Goal: Task Accomplishment & Management: Manage account settings

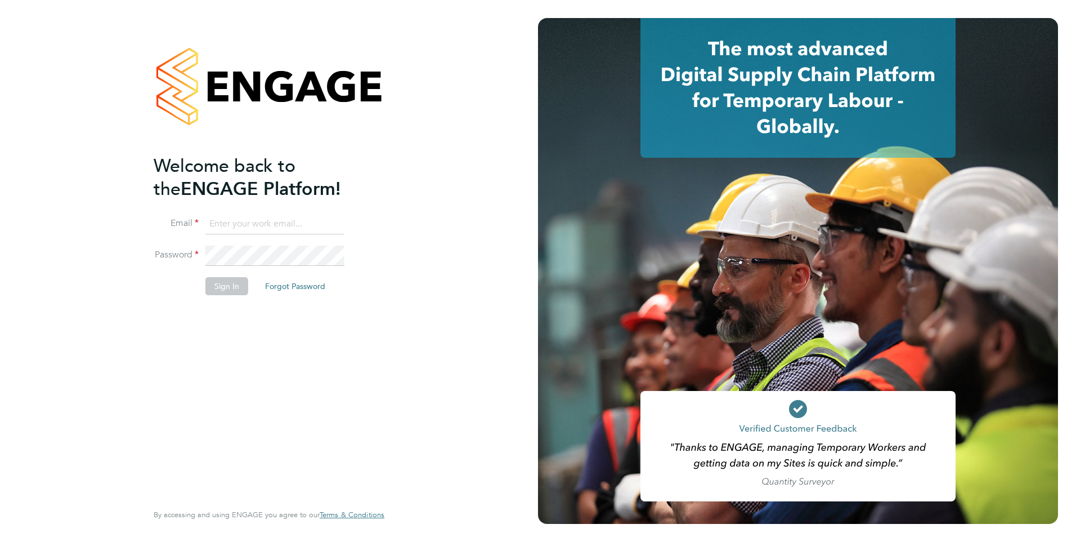
type input "[DOMAIN_NAME][EMAIL_ADDRESS][DOMAIN_NAME]"
click at [240, 288] on button "Sign In" at bounding box center [226, 286] width 43 height 18
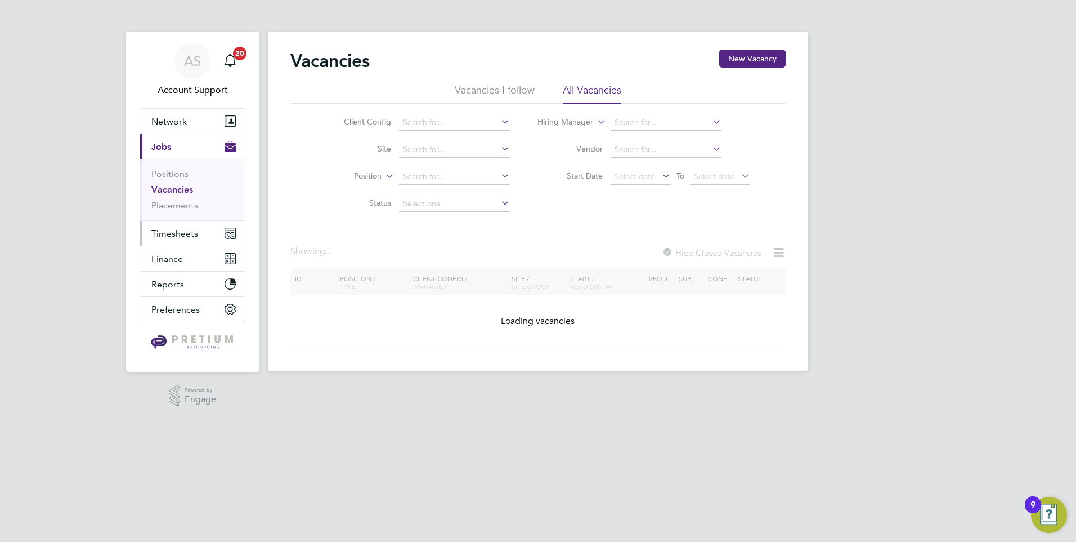
click at [193, 234] on span "Timesheets" at bounding box center [174, 233] width 47 height 11
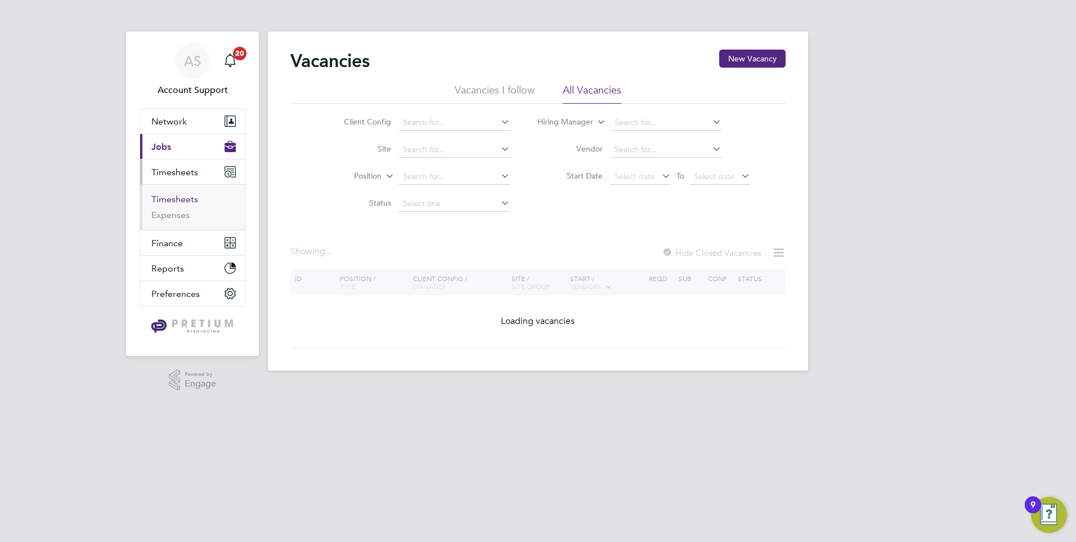
click at [183, 202] on link "Timesheets" at bounding box center [174, 199] width 47 height 11
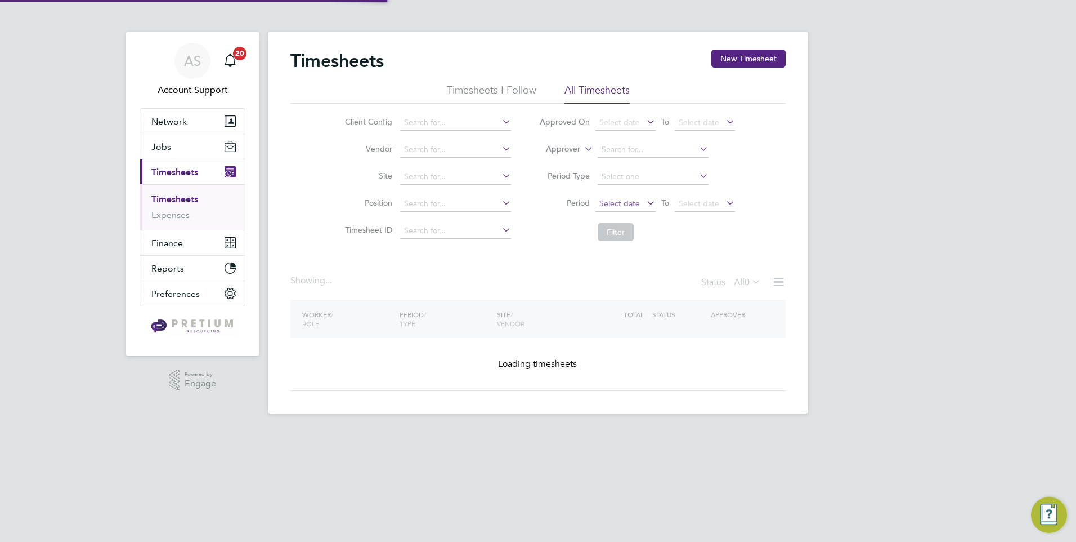
click at [622, 202] on span "Select date" at bounding box center [620, 203] width 41 height 10
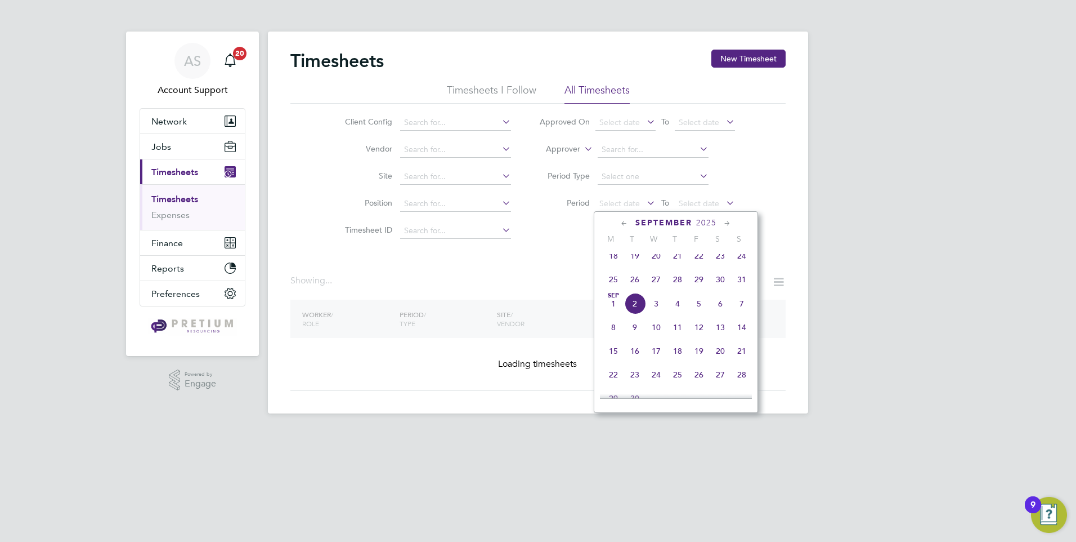
click at [613, 286] on span "25" at bounding box center [613, 279] width 21 height 21
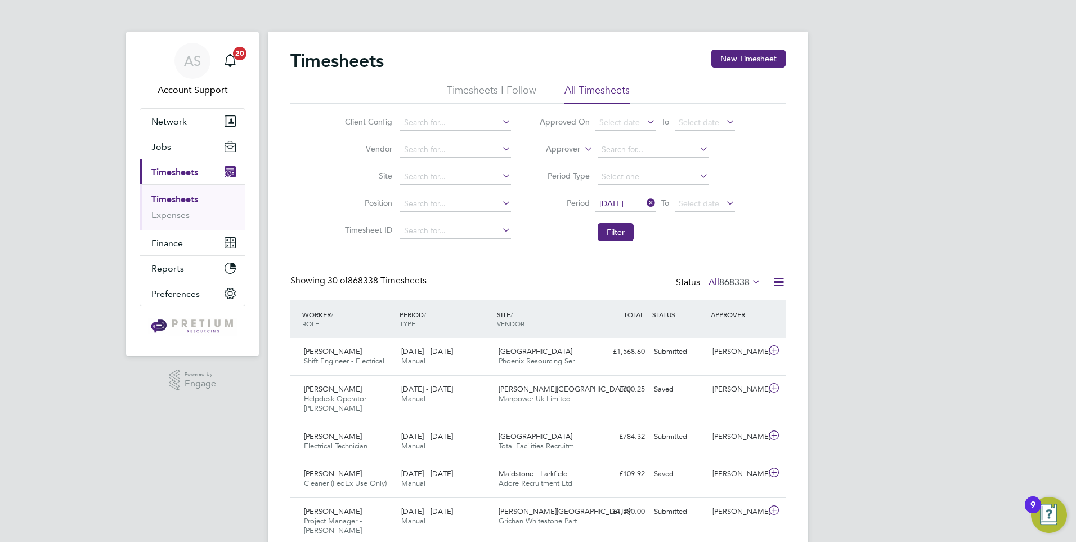
scroll to position [0, 0]
click at [709, 205] on span "Select date" at bounding box center [699, 203] width 41 height 10
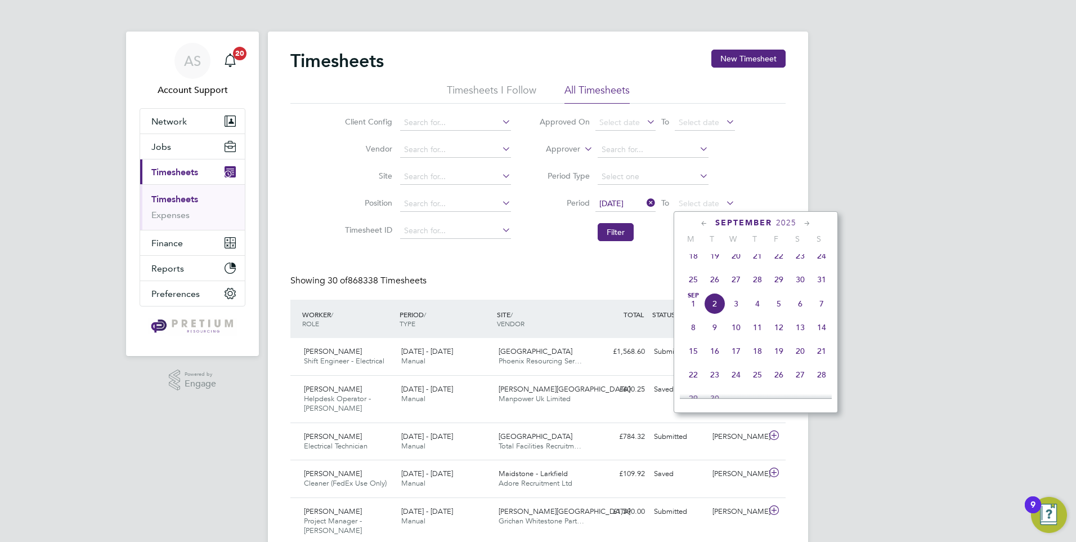
drag, startPoint x: 825, startPoint y: 288, endPoint x: 809, endPoint y: 286, distance: 16.5
click at [822, 287] on span "31" at bounding box center [821, 279] width 21 height 21
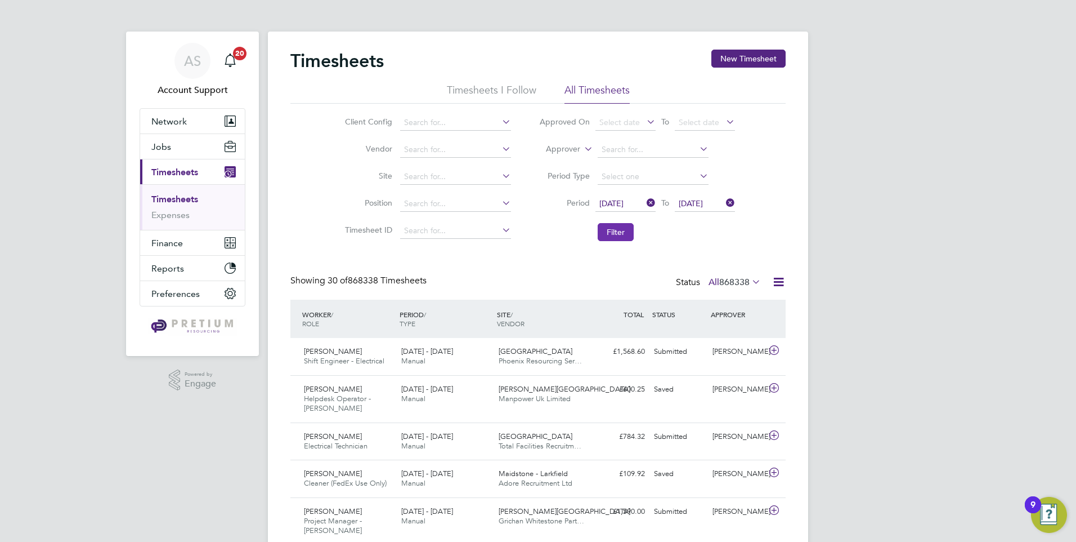
click at [625, 230] on button "Filter" at bounding box center [616, 232] width 36 height 18
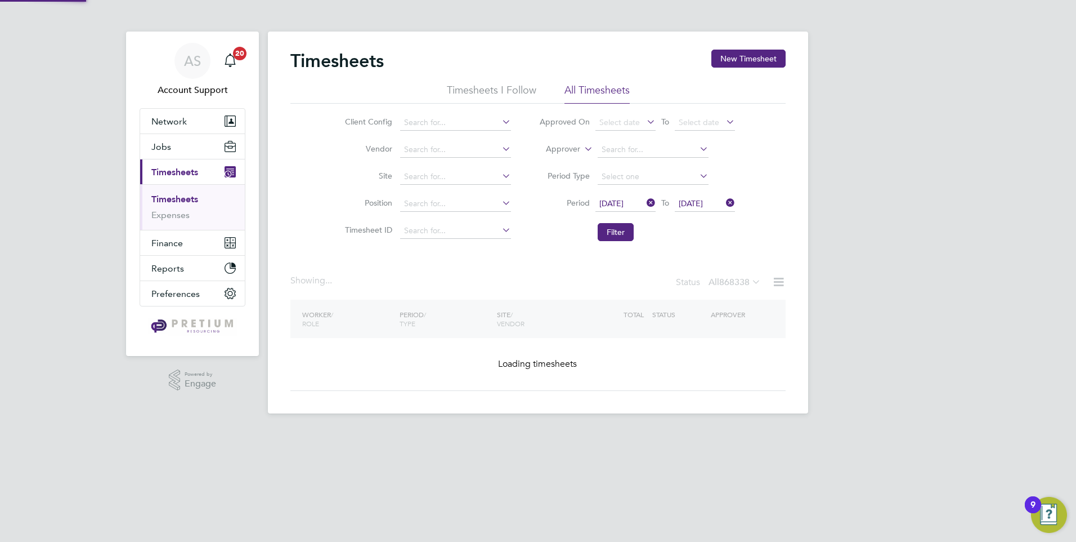
click at [776, 283] on icon at bounding box center [779, 282] width 14 height 14
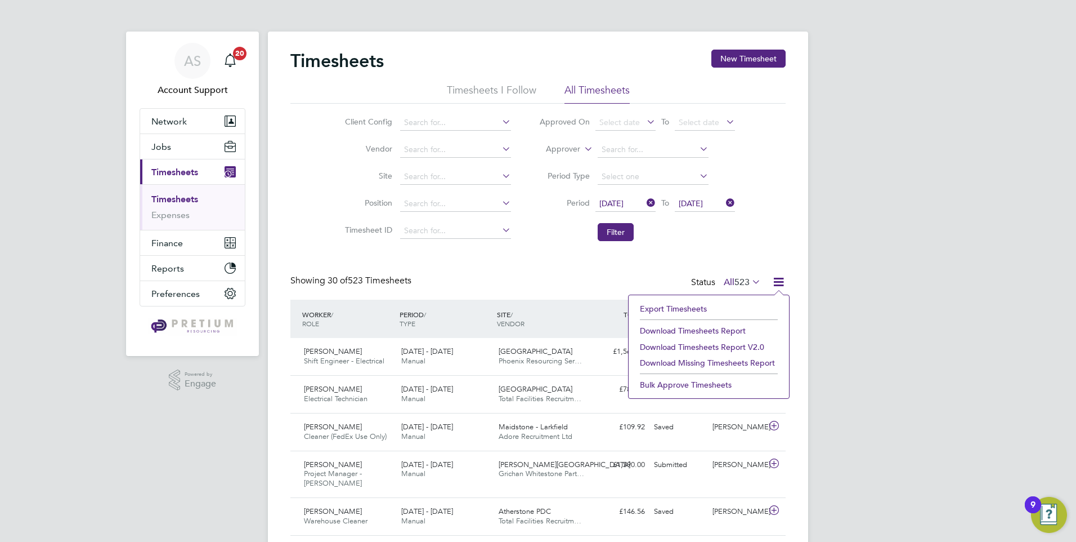
click at [719, 348] on li "Download Timesheets Report v2.0" at bounding box center [708, 347] width 149 height 16
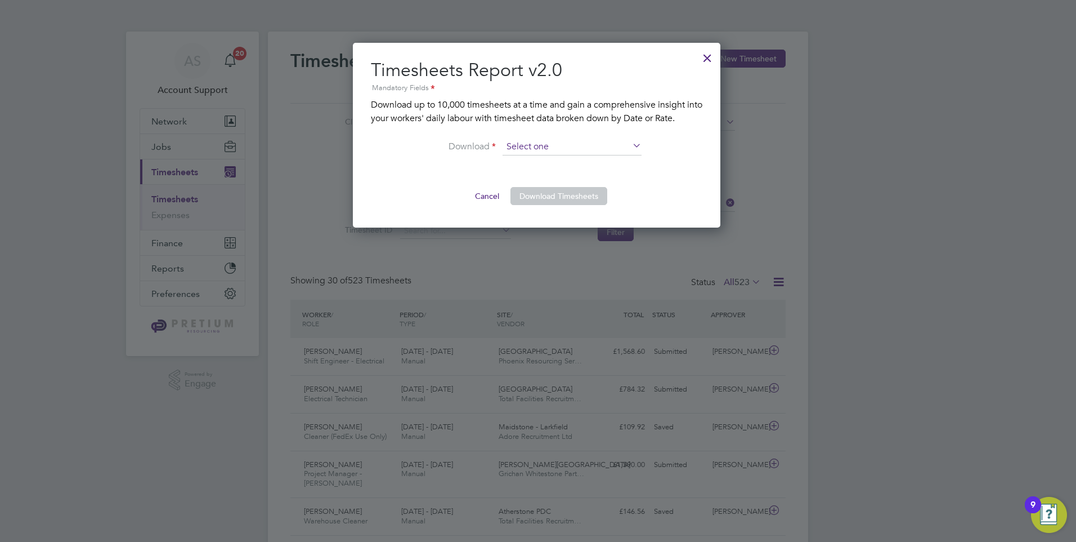
click at [578, 141] on input at bounding box center [572, 146] width 139 height 17
click at [556, 160] on li "By Rate" at bounding box center [572, 162] width 140 height 15
type input "By Rate"
click at [555, 188] on button "Download Timesheets" at bounding box center [559, 196] width 97 height 18
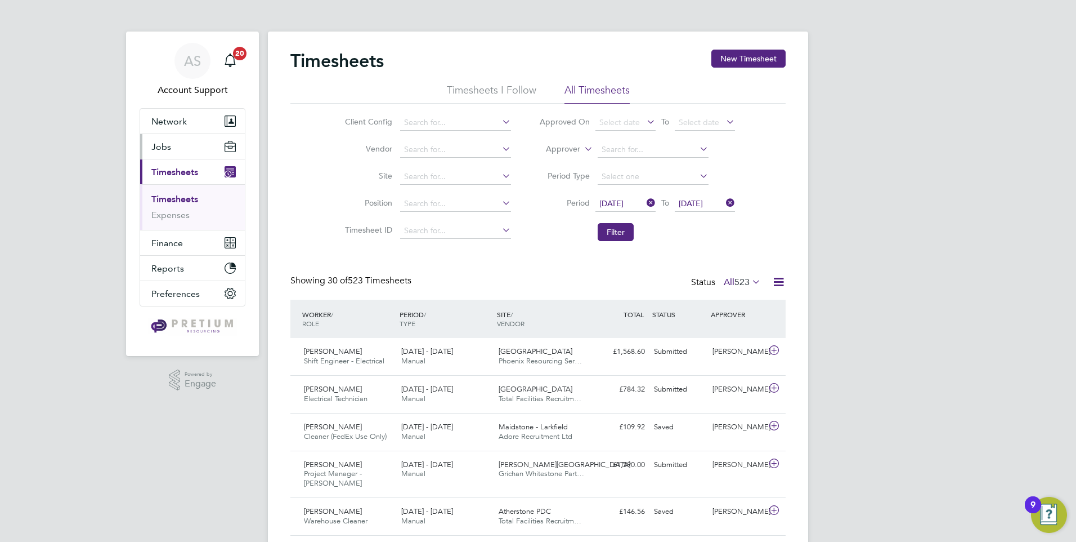
click at [172, 152] on button "Jobs" at bounding box center [192, 146] width 105 height 25
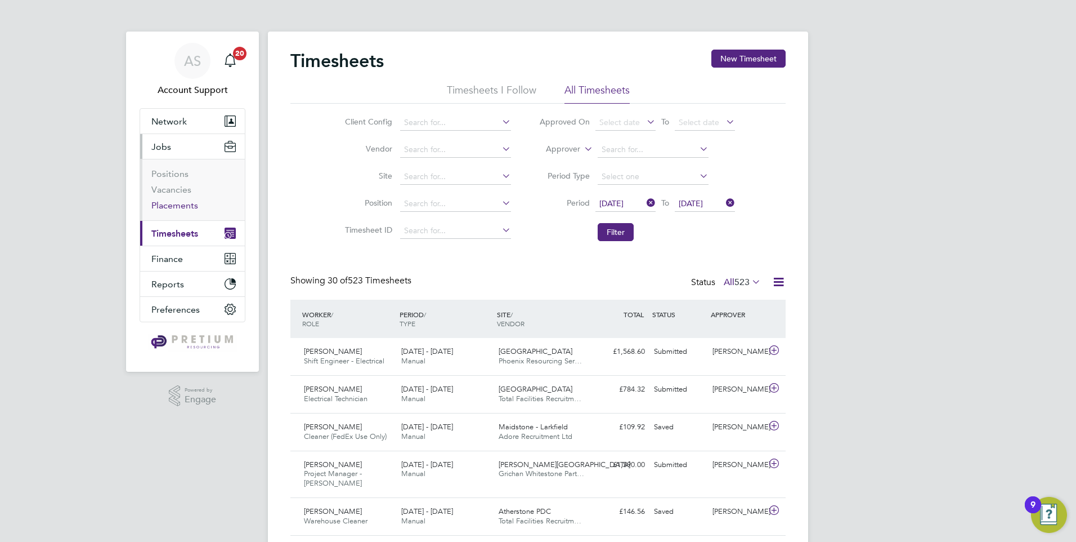
click at [164, 207] on link "Placements" at bounding box center [174, 205] width 47 height 11
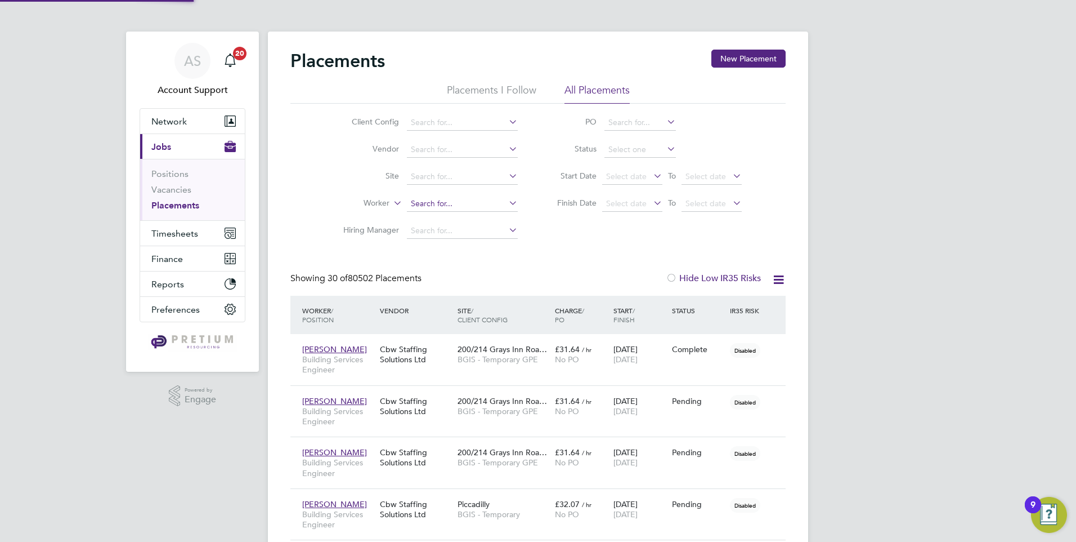
click at [441, 206] on input at bounding box center [462, 204] width 111 height 16
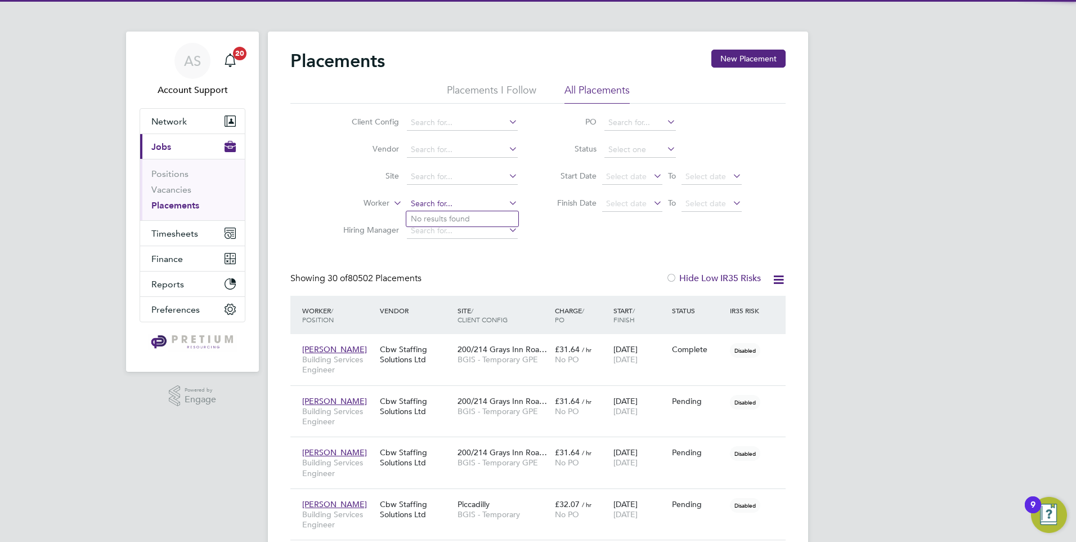
scroll to position [42, 78]
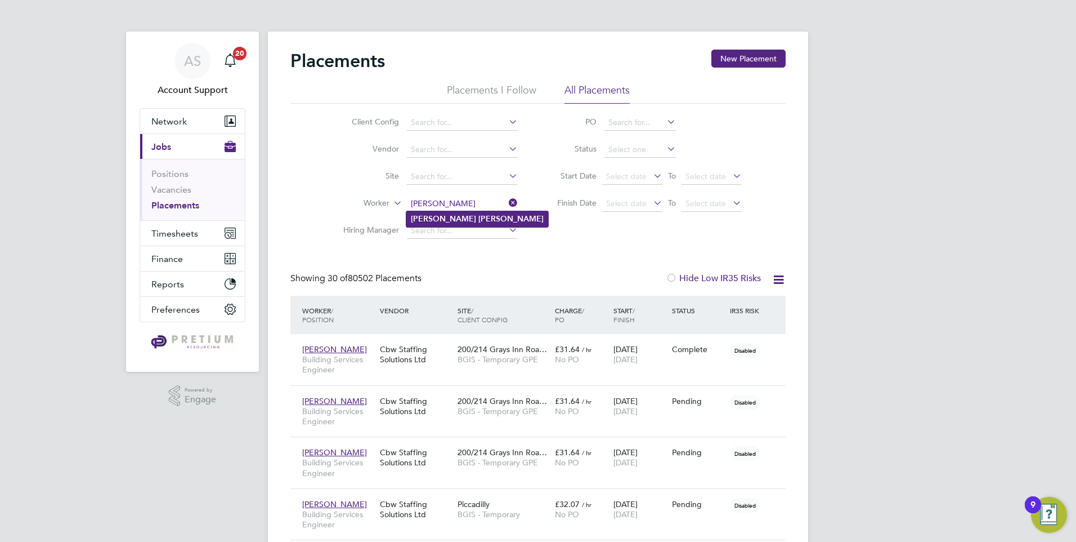
click at [478, 216] on b "Henson" at bounding box center [510, 219] width 65 height 10
type input "Adam Henson"
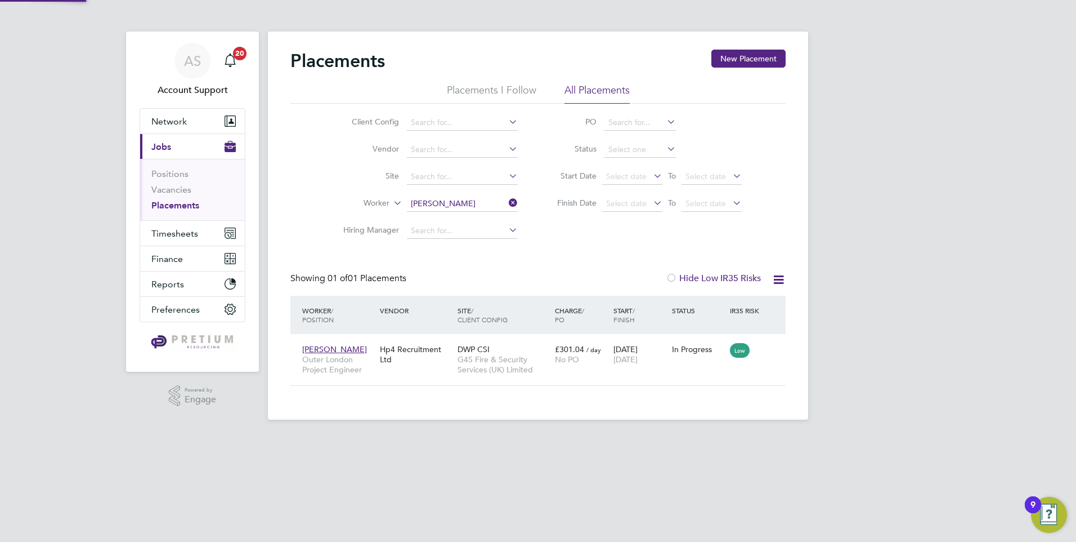
scroll to position [42, 98]
click at [519, 355] on span "G4S Fire & Security Services (UK) Limited" at bounding box center [504, 364] width 92 height 20
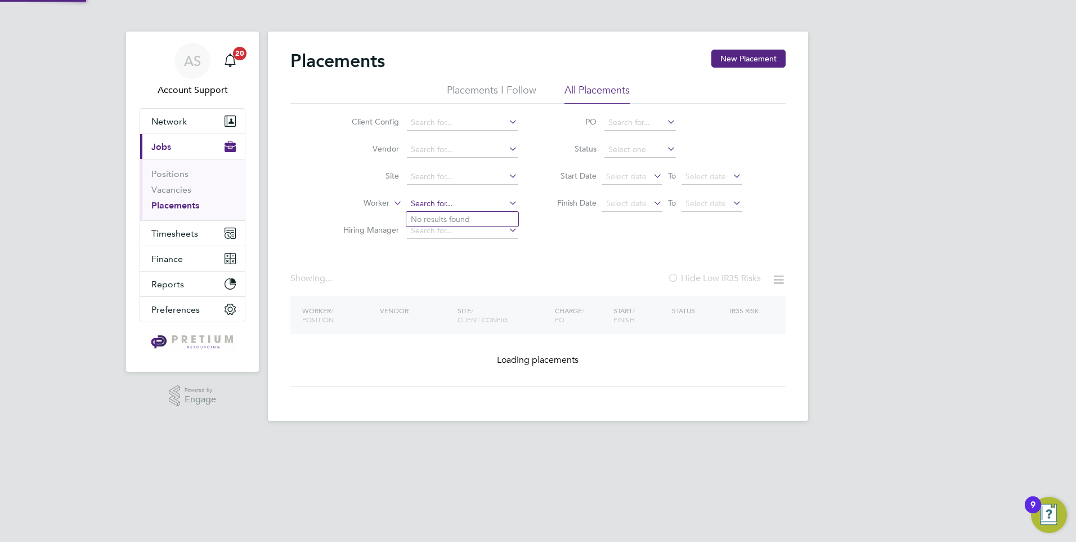
click at [435, 204] on input at bounding box center [462, 204] width 111 height 16
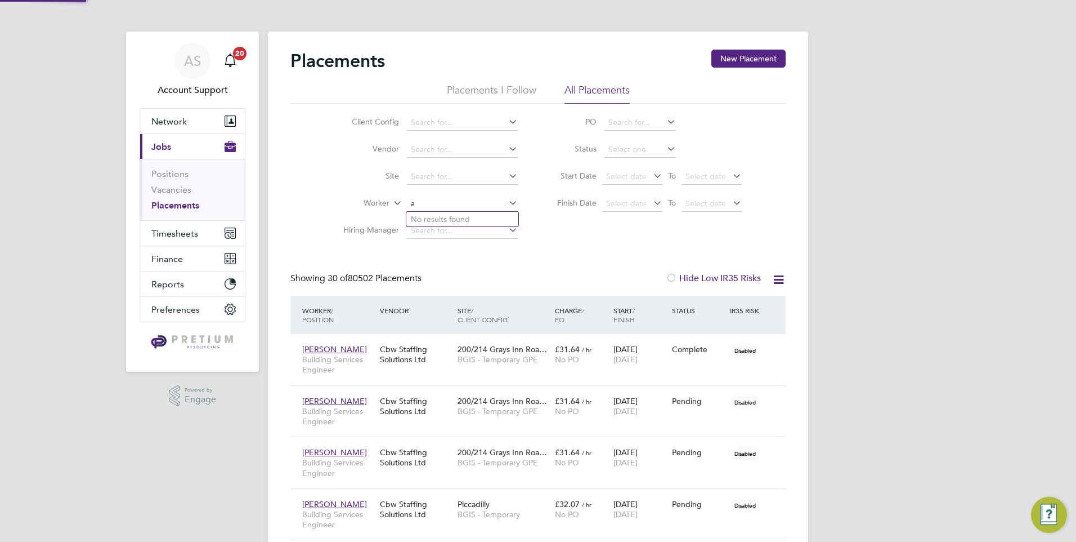
scroll to position [42, 78]
type input "andrew glover"
click at [442, 209] on input at bounding box center [462, 204] width 111 height 16
click at [440, 218] on li "Andrew Gover" at bounding box center [477, 219] width 142 height 15
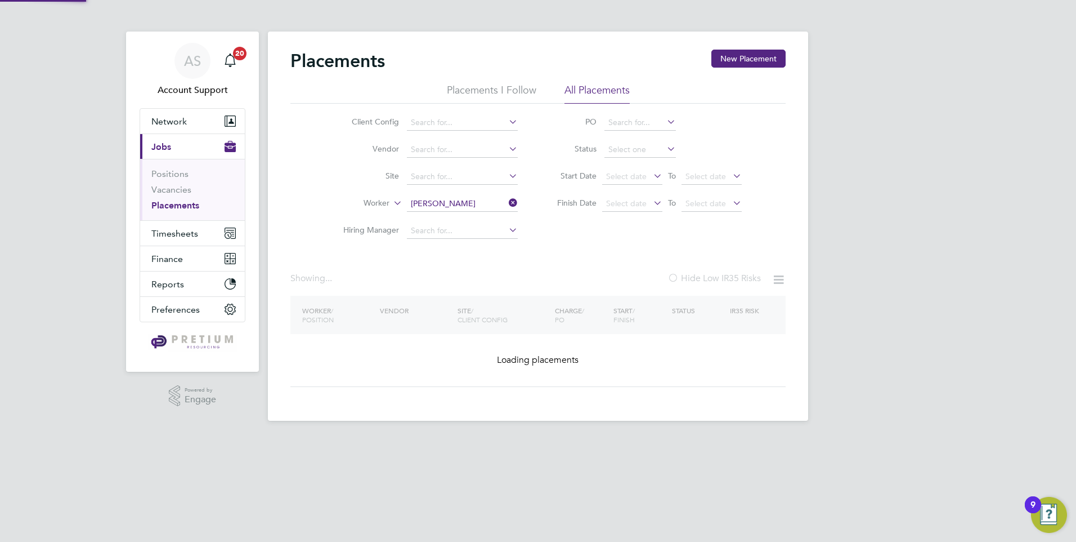
type input "Andrew Gover"
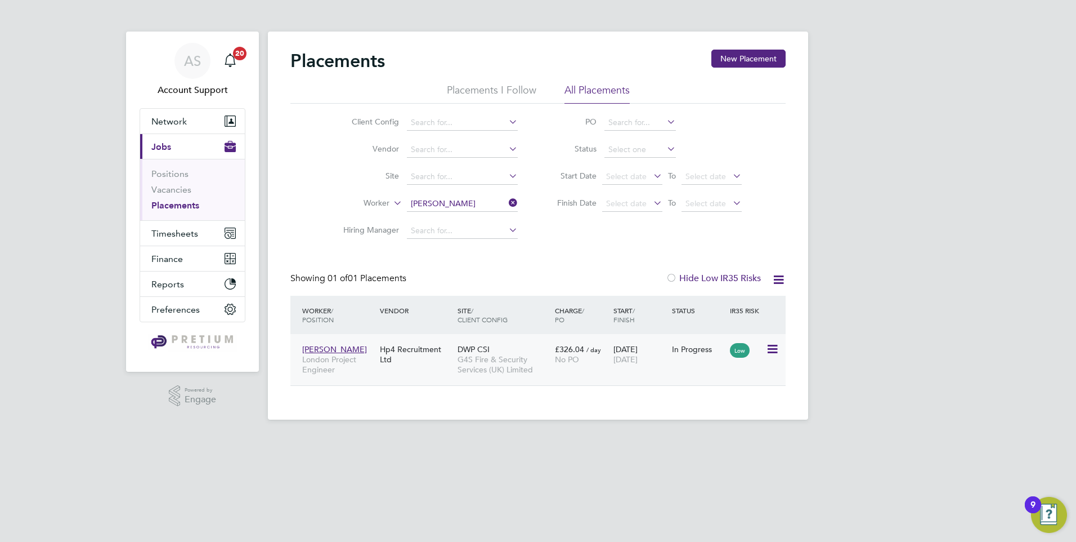
click at [515, 347] on div "DWP CSI G4S Fire & Security Services (UK) Limited" at bounding box center [503, 359] width 97 height 42
click at [442, 206] on input at bounding box center [462, 204] width 111 height 16
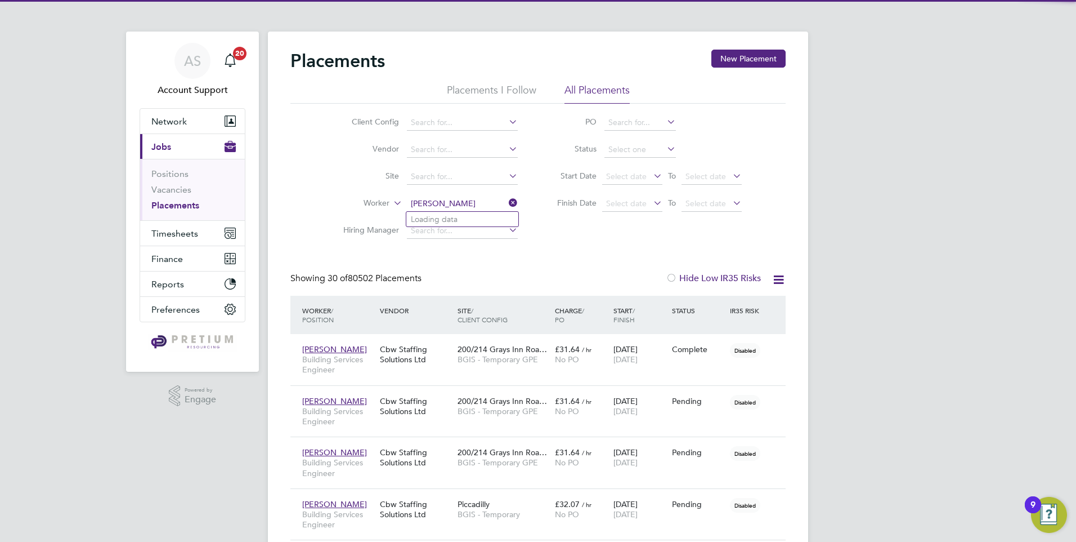
scroll to position [42, 78]
type input "James Whelan"
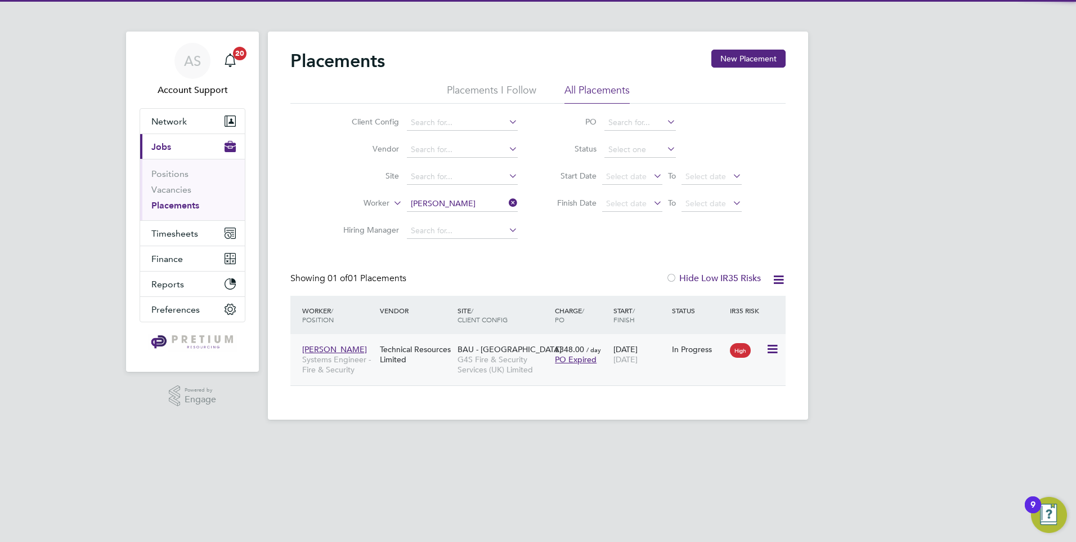
click at [436, 366] on div "Technical Resources Limited" at bounding box center [416, 354] width 78 height 32
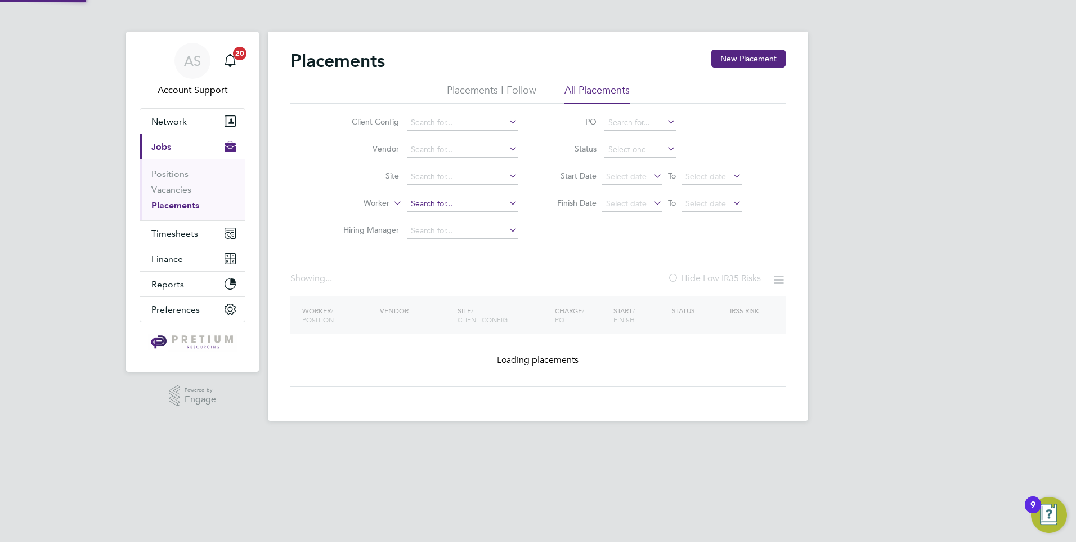
drag, startPoint x: 440, startPoint y: 208, endPoint x: 441, endPoint y: 199, distance: 8.5
click at [441, 199] on input at bounding box center [462, 204] width 111 height 16
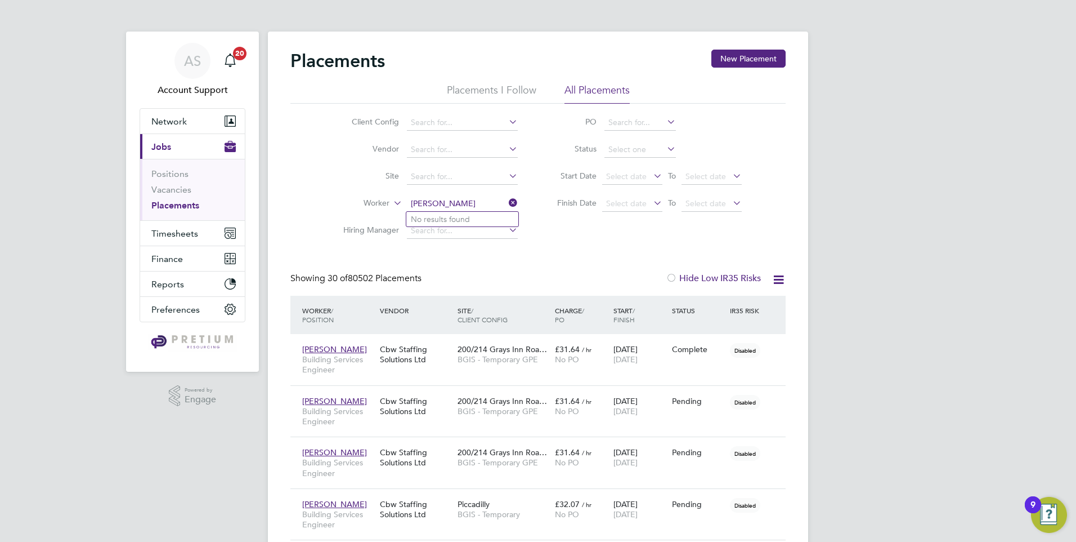
type input "JIM WHELAN"
click at [184, 62] on span "AS" at bounding box center [192, 60] width 17 height 15
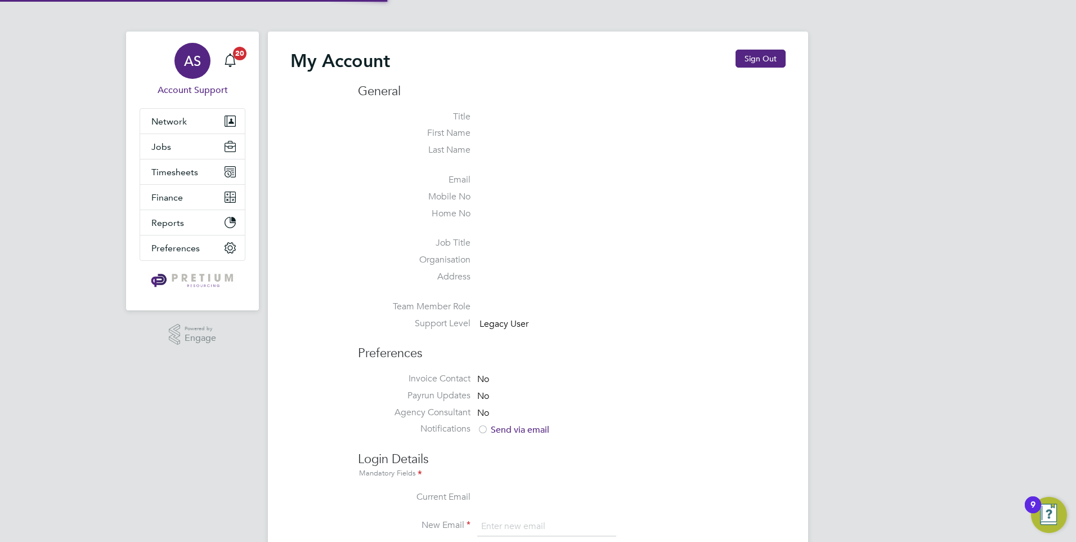
type input "ncc@pretiumresourcing.co.uk"
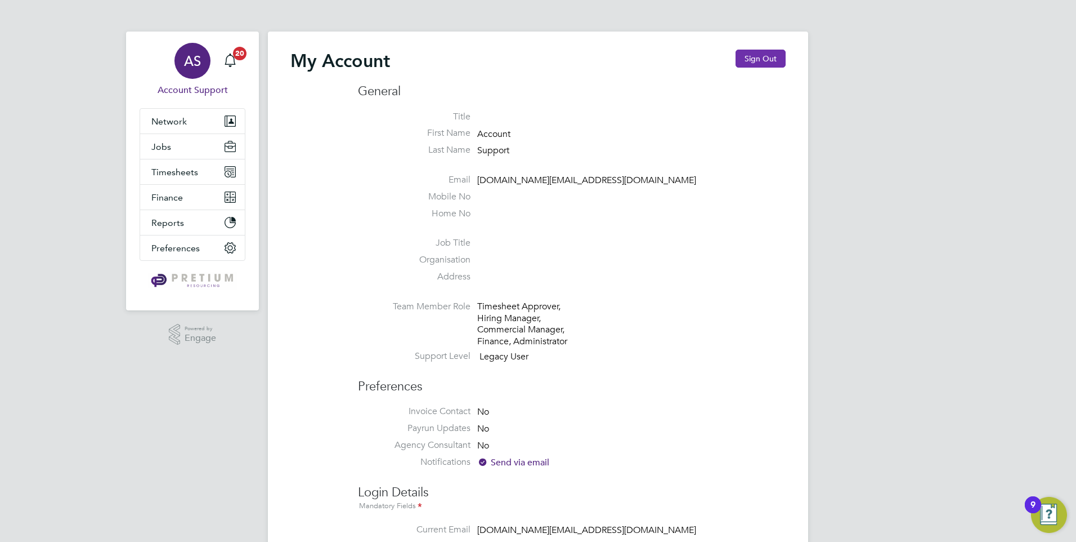
click at [755, 57] on button "Sign Out" at bounding box center [761, 59] width 50 height 18
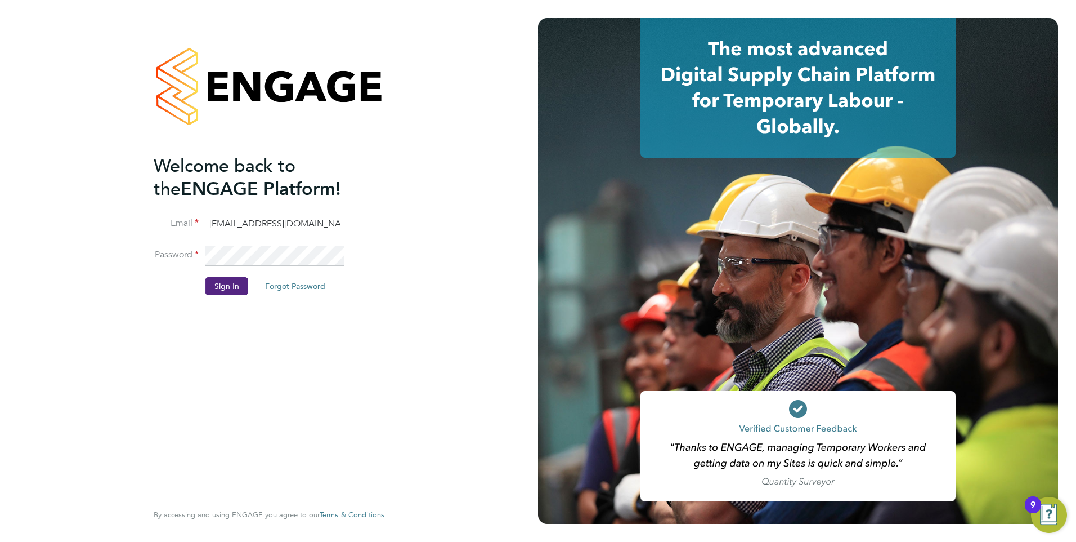
click at [229, 228] on input "ncc@pretiumresourcing.co.uk" at bounding box center [274, 224] width 139 height 20
type input "[DOMAIN_NAME][EMAIL_ADDRESS][DOMAIN_NAME]"
click at [238, 289] on button "Sign In" at bounding box center [226, 286] width 43 height 18
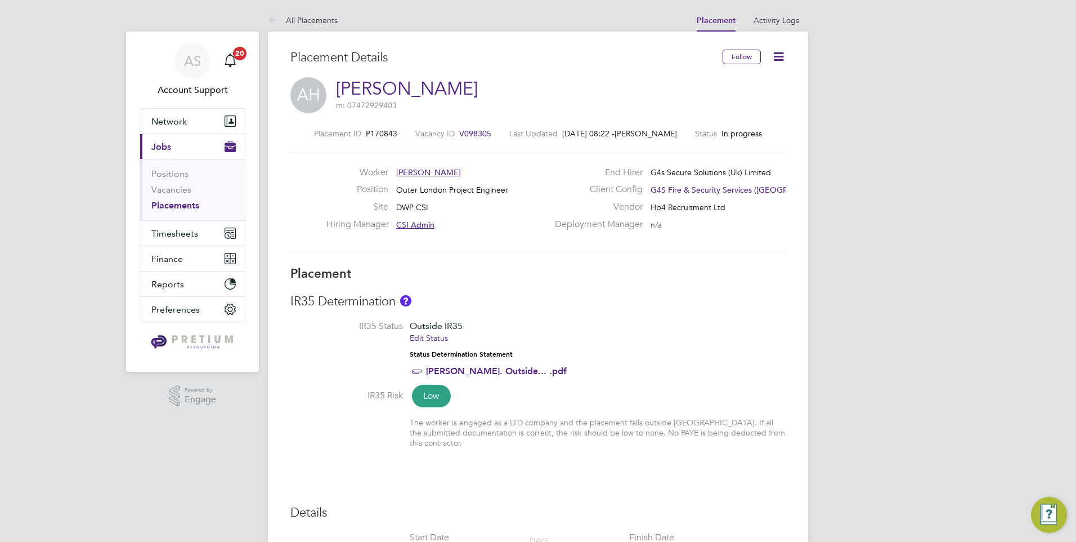
click at [453, 372] on link "Adam Henson. Outside... .pdf" at bounding box center [496, 370] width 141 height 11
click at [437, 340] on link "Edit Status" at bounding box center [429, 338] width 38 height 10
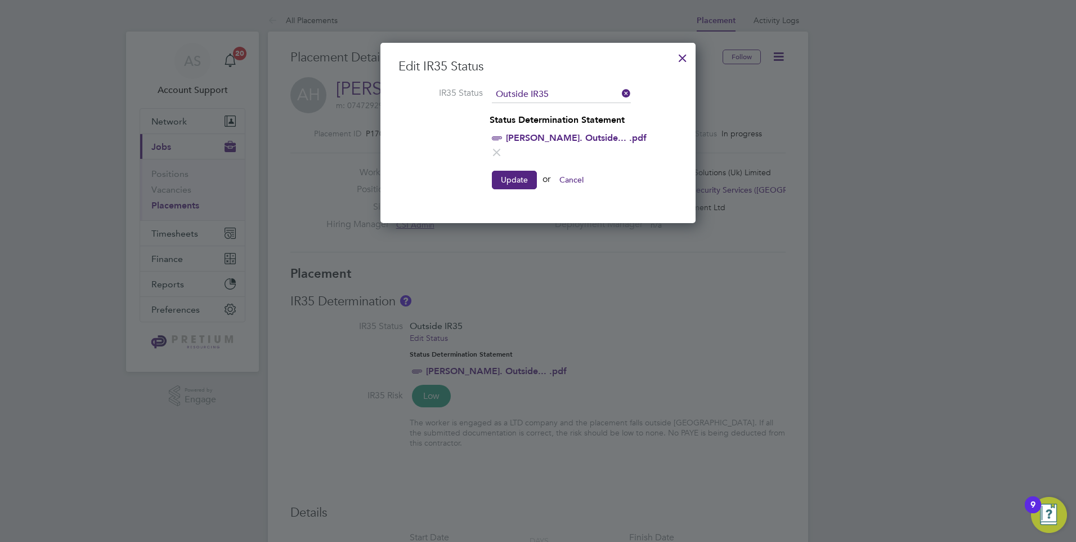
click at [494, 151] on icon at bounding box center [497, 152] width 14 height 14
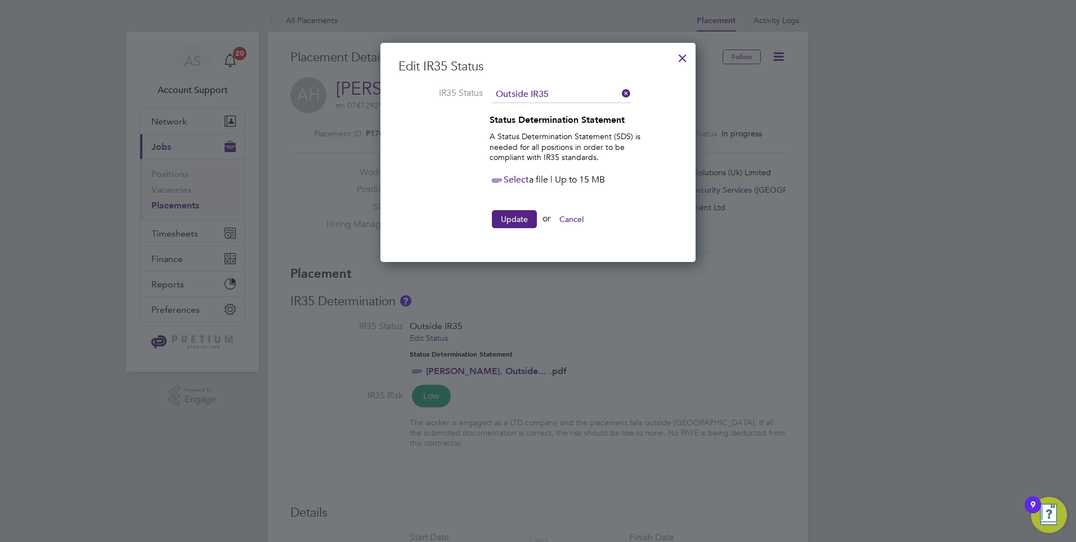
click at [509, 178] on span "Select" at bounding box center [509, 179] width 39 height 11
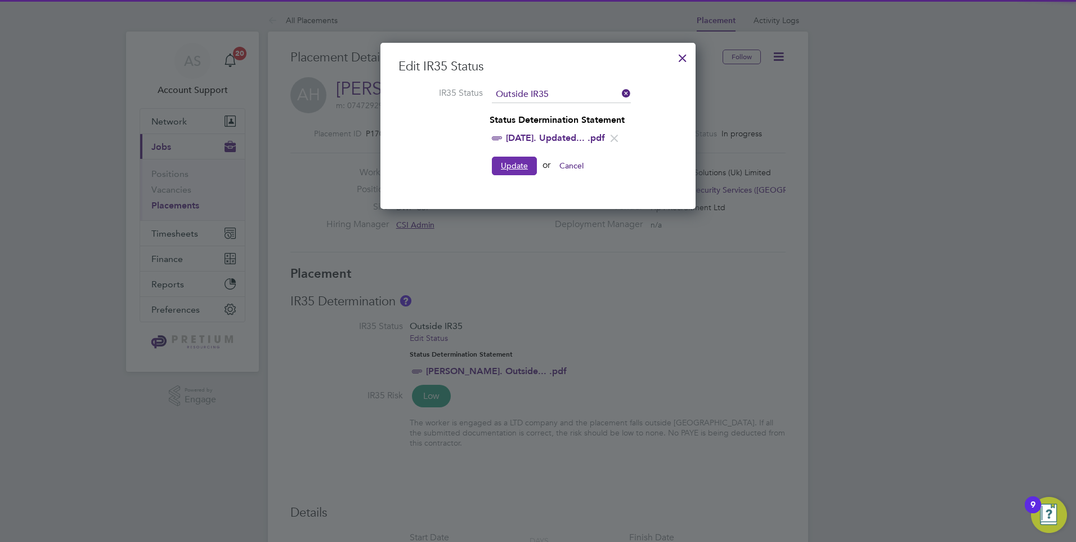
click at [516, 164] on button "Update" at bounding box center [514, 165] width 45 height 18
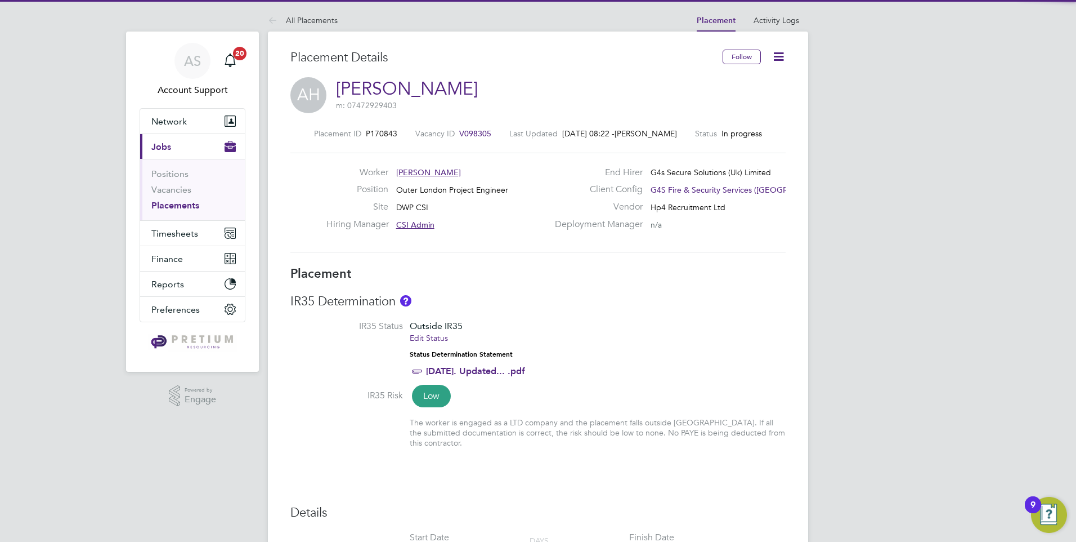
click at [500, 298] on h3 "IR35 Determination" at bounding box center [537, 301] width 495 height 16
click at [434, 339] on link "Edit Status" at bounding box center [429, 338] width 38 height 10
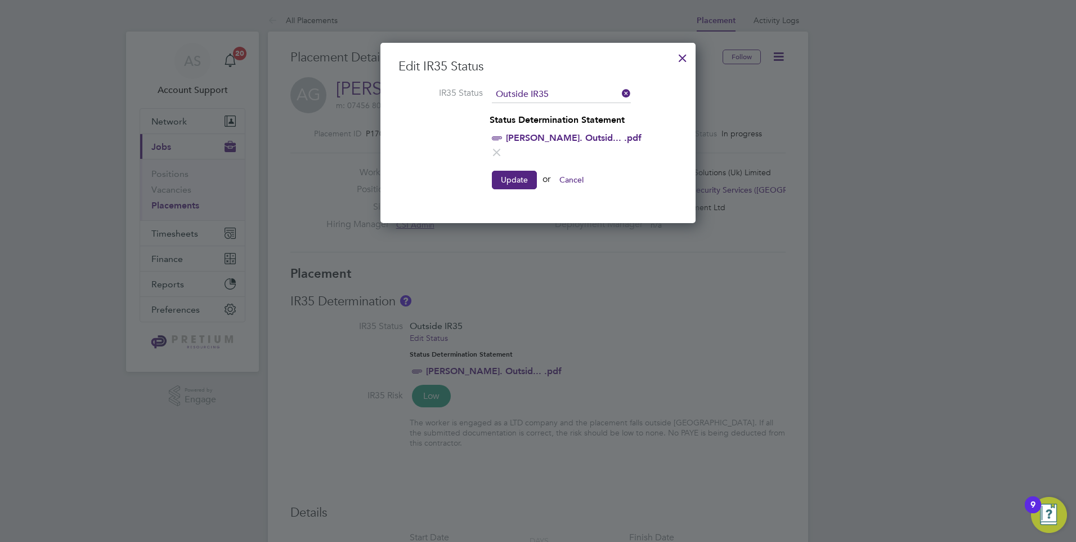
click at [504, 145] on icon at bounding box center [497, 152] width 14 height 14
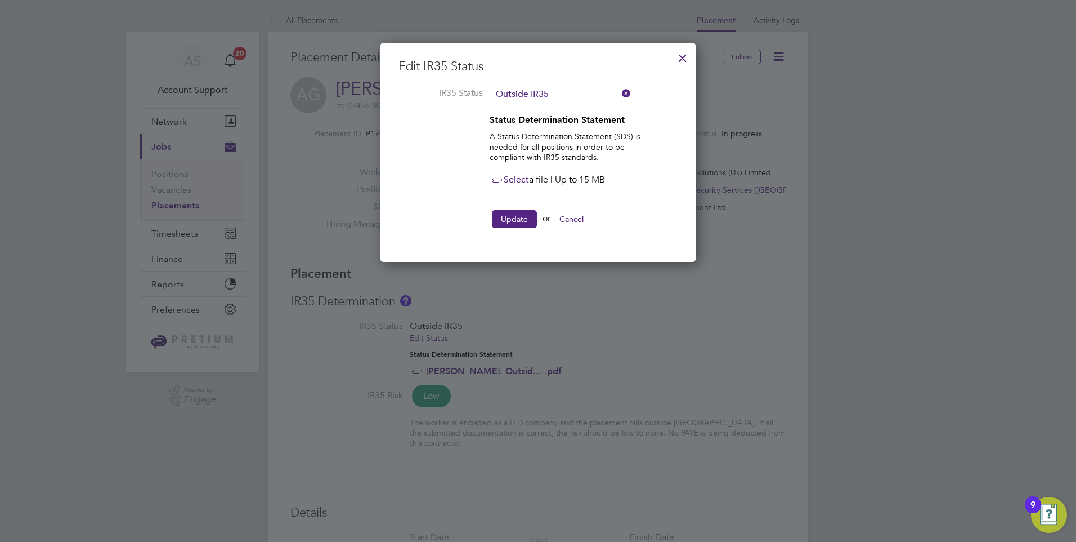
click at [513, 180] on span "Select" at bounding box center [509, 179] width 39 height 11
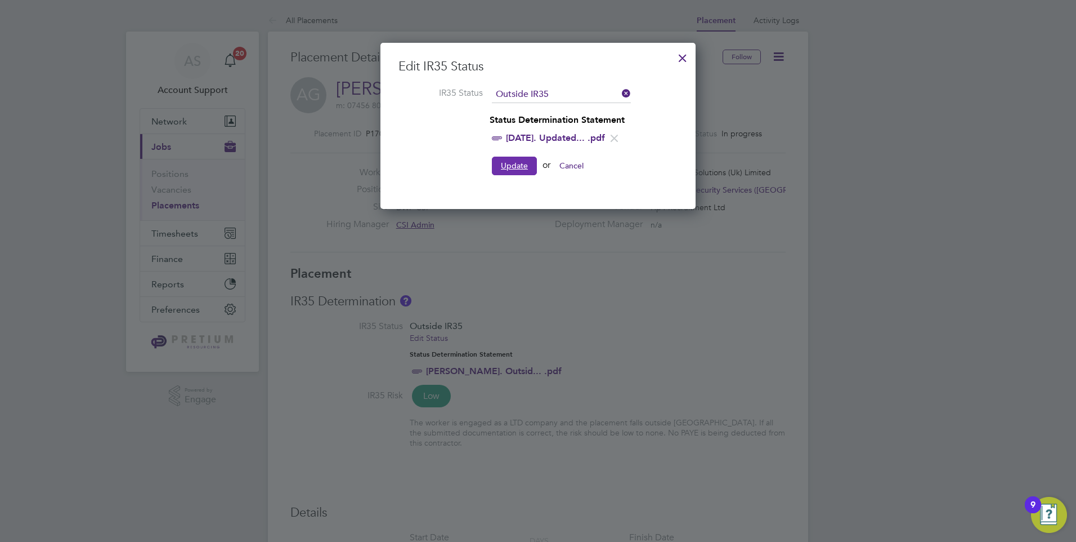
click at [509, 161] on button "Update" at bounding box center [514, 165] width 45 height 18
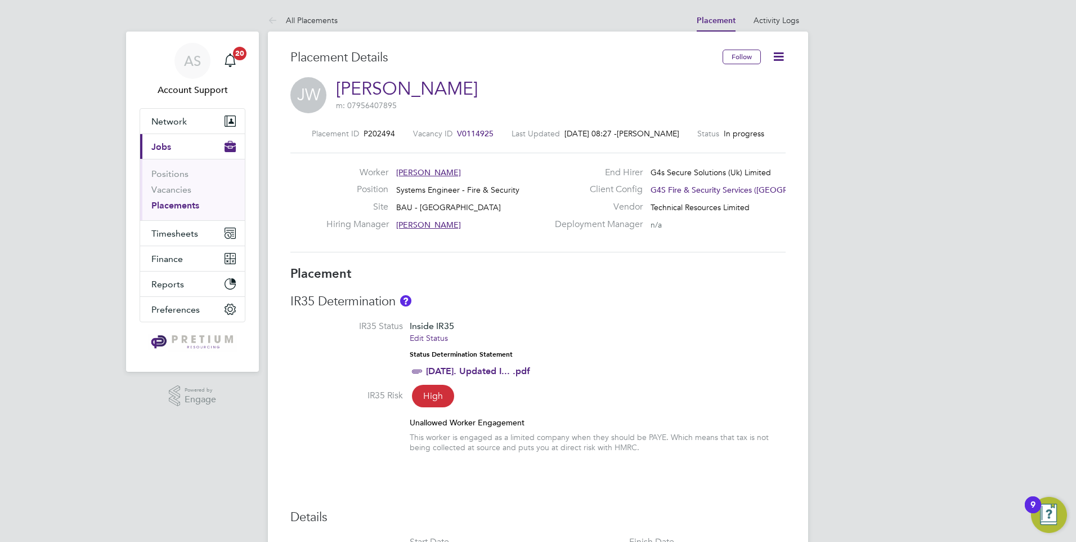
click at [485, 370] on link "[DATE]. Updated I... .pdf" at bounding box center [478, 370] width 104 height 11
click at [439, 341] on link "Edit Status" at bounding box center [429, 338] width 38 height 10
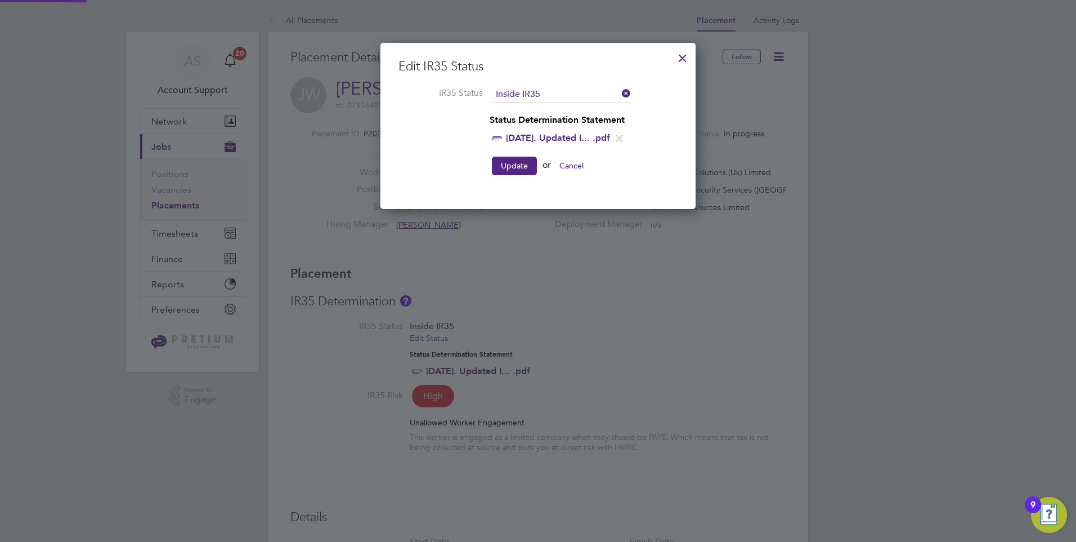
scroll to position [166, 316]
click at [627, 137] on icon at bounding box center [619, 138] width 14 height 14
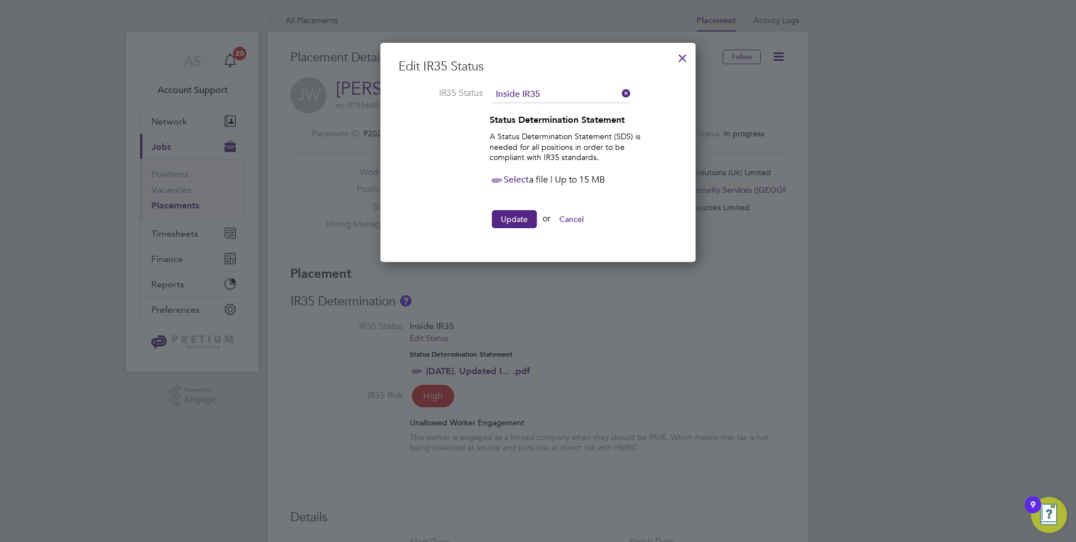
click at [504, 179] on icon at bounding box center [497, 180] width 14 height 14
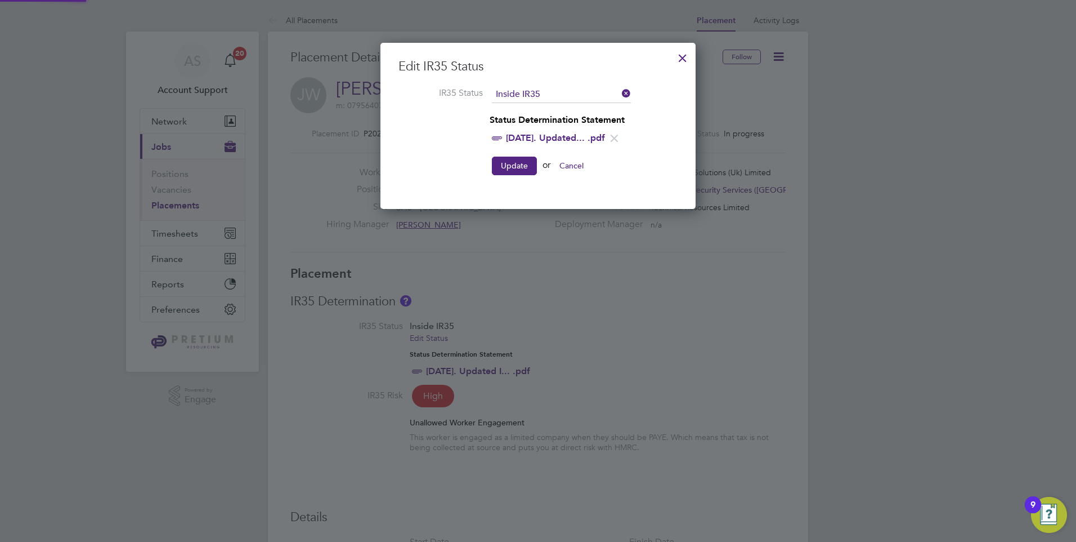
scroll to position [166, 316]
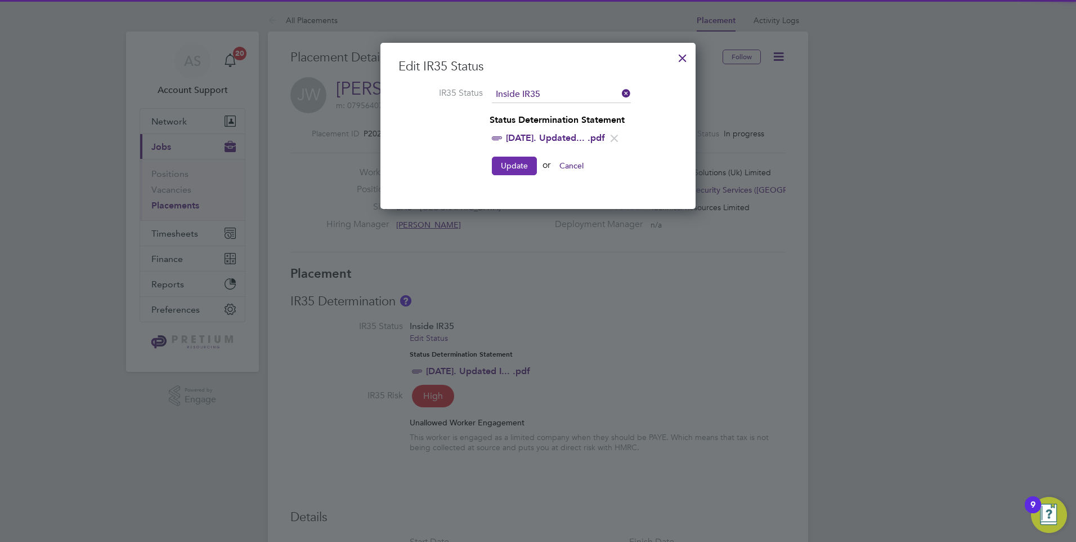
click at [511, 159] on button "Update" at bounding box center [514, 165] width 45 height 18
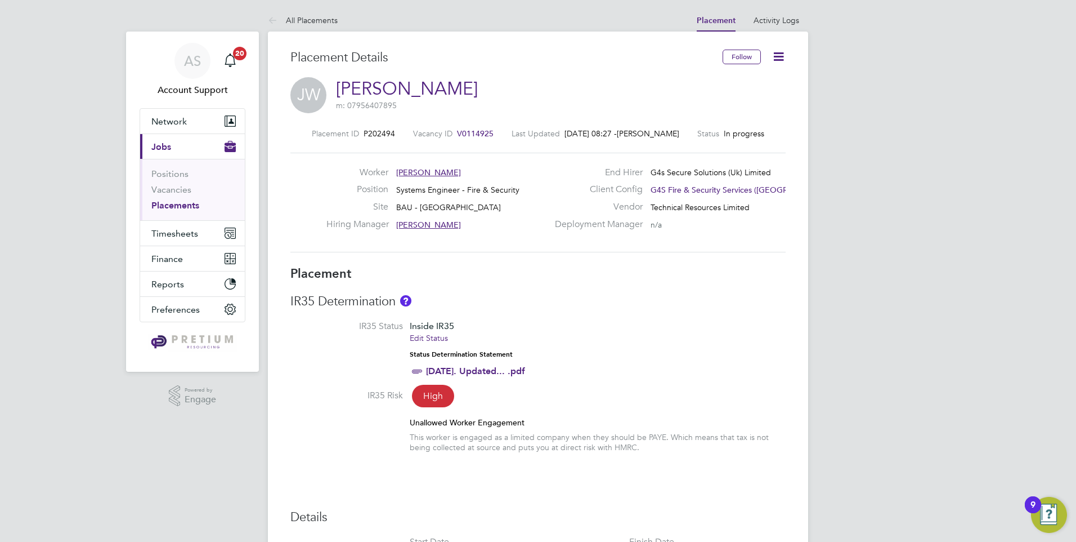
click at [589, 312] on div "IR35 Determination IR35 Status Inside IR35 Edit Status Status Determination Sta…" at bounding box center [537, 378] width 495 height 171
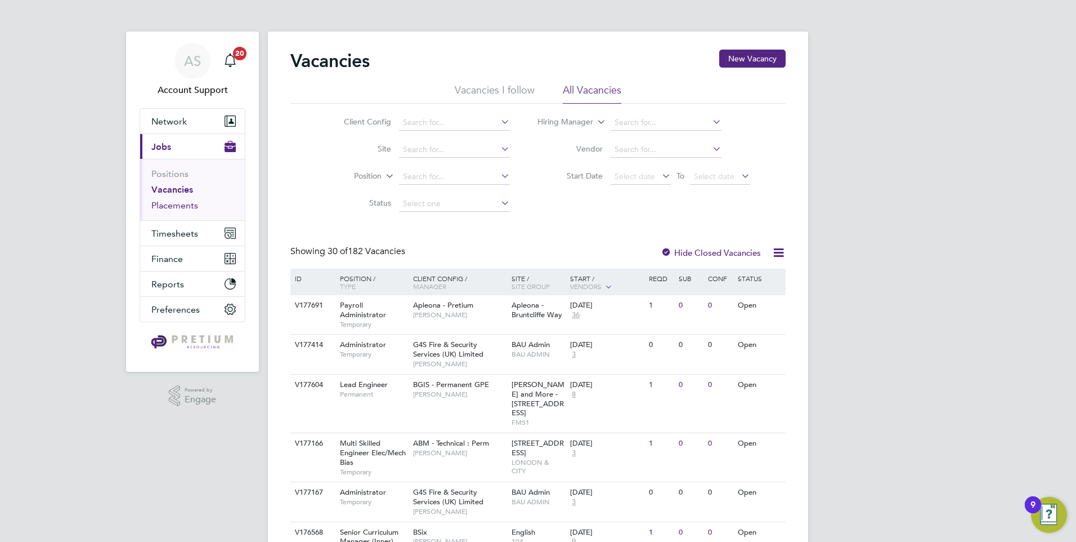
click at [175, 203] on link "Placements" at bounding box center [174, 205] width 47 height 11
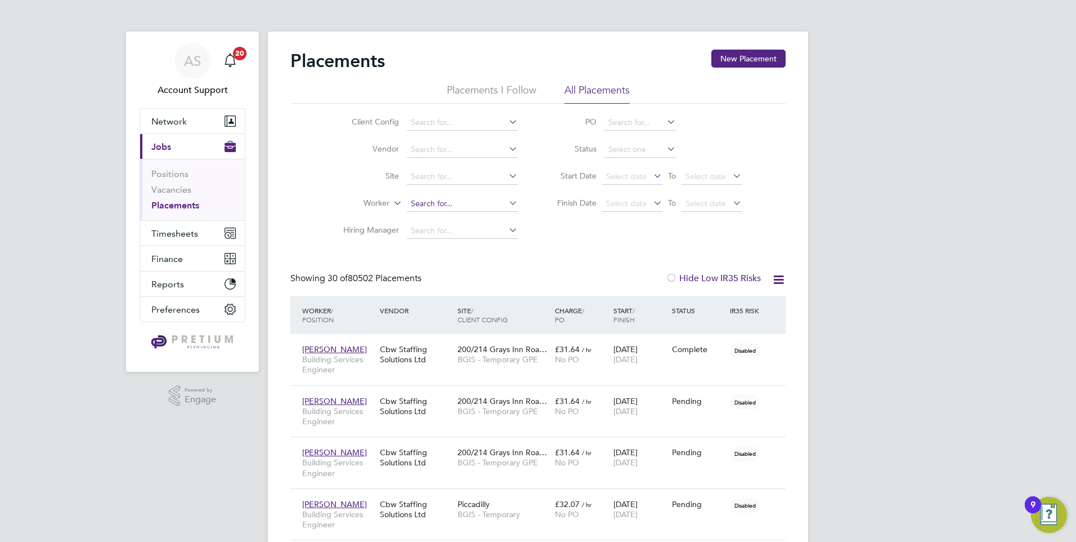
click at [430, 204] on input at bounding box center [462, 204] width 111 height 16
click at [464, 220] on li "[PERSON_NAME]" at bounding box center [462, 218] width 112 height 15
type input "[PERSON_NAME]"
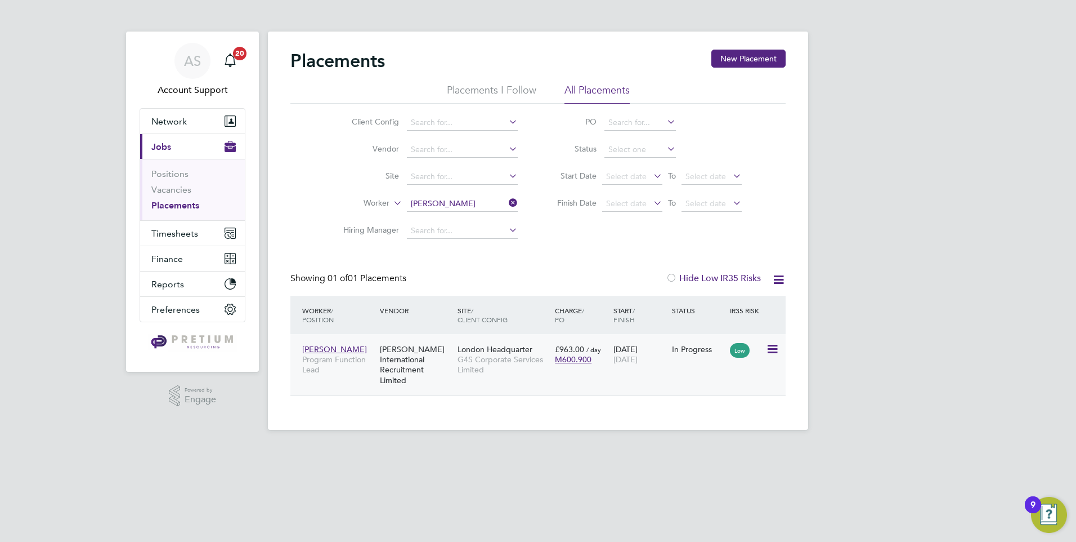
click at [467, 368] on span "G4S Corporate Services Limited" at bounding box center [504, 364] width 92 height 20
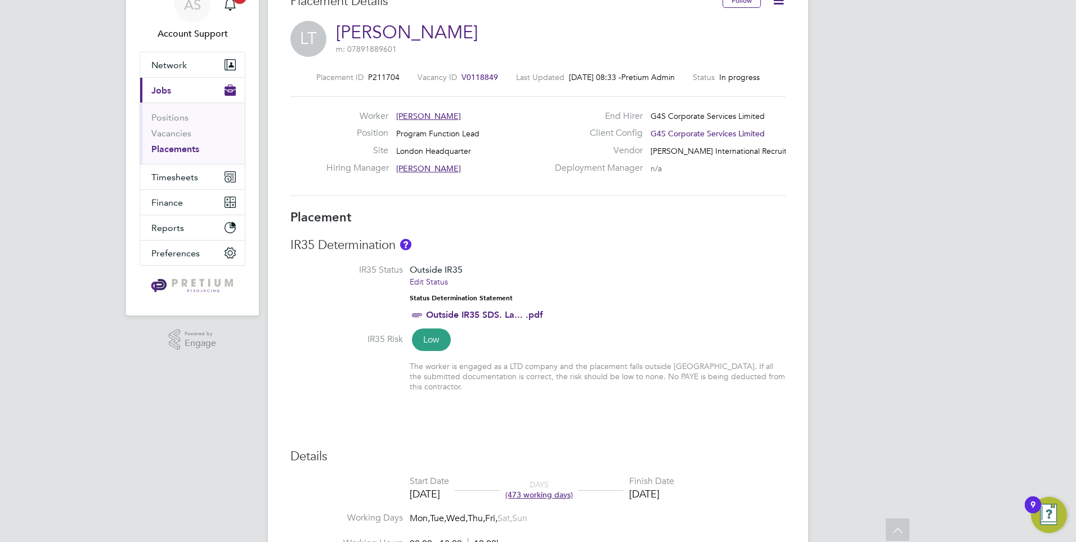
scroll to position [20, 0]
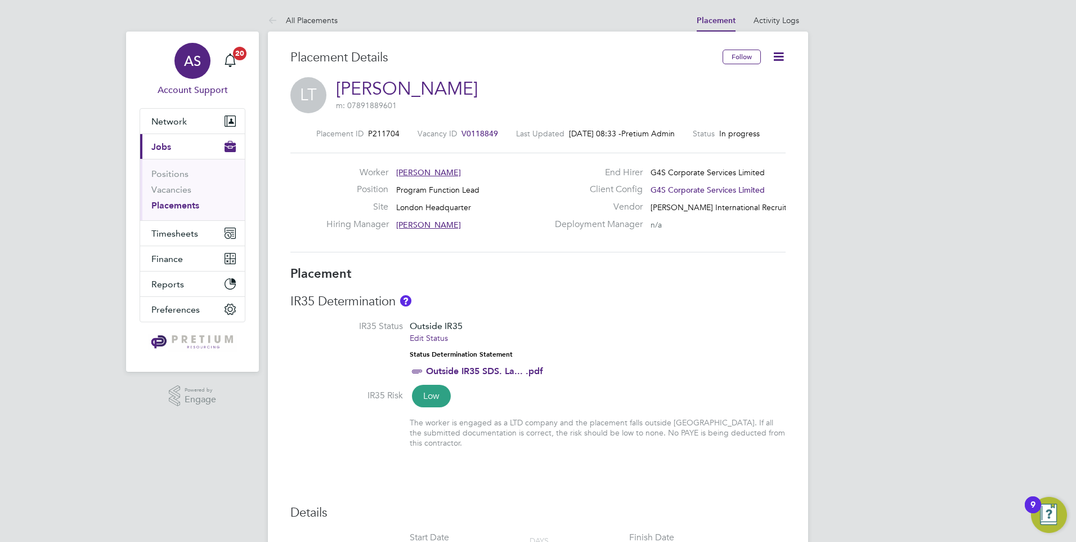
click at [209, 64] on div "AS" at bounding box center [193, 61] width 36 height 36
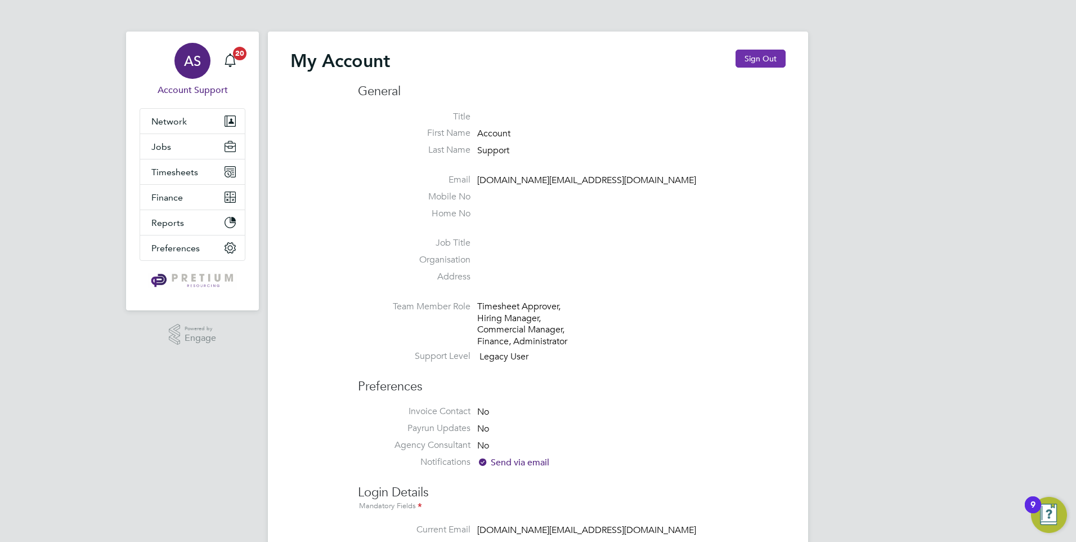
click at [757, 56] on button "Sign Out" at bounding box center [761, 59] width 50 height 18
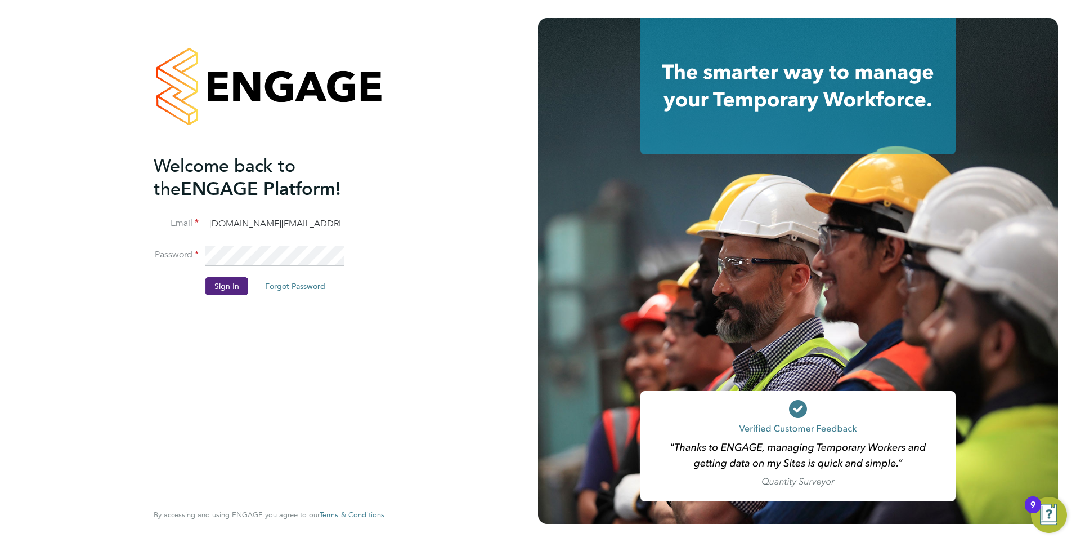
click at [267, 229] on input "account.support@pretiumresourcing.co.uk" at bounding box center [274, 224] width 139 height 20
type input "[EMAIL_ADDRESS][DOMAIN_NAME]"
click at [243, 278] on button "Sign In" at bounding box center [226, 286] width 43 height 18
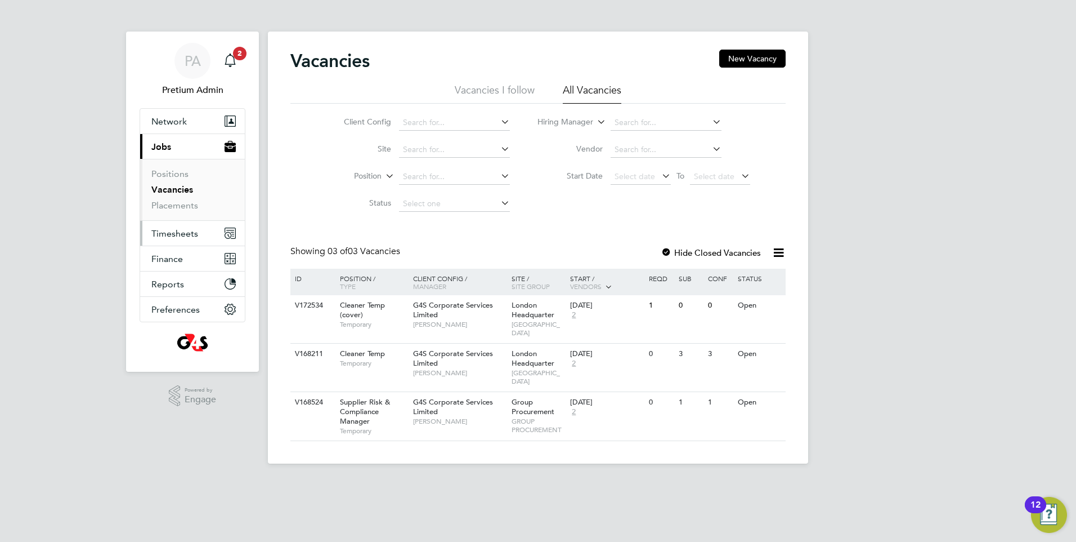
click at [193, 229] on span "Timesheets" at bounding box center [174, 233] width 47 height 11
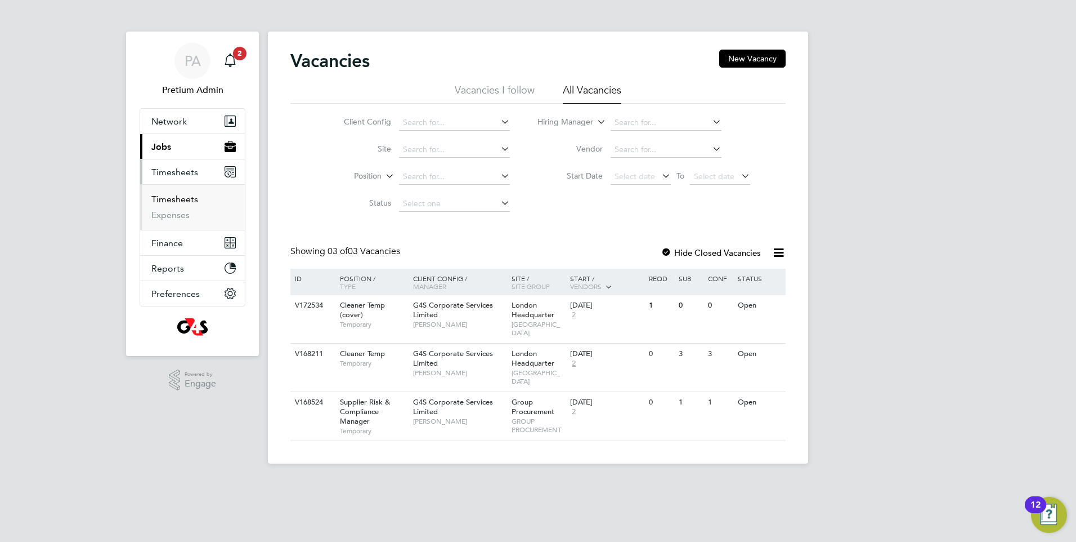
drag, startPoint x: 177, startPoint y: 201, endPoint x: 223, endPoint y: 201, distance: 46.2
click at [177, 202] on link "Timesheets" at bounding box center [174, 199] width 47 height 11
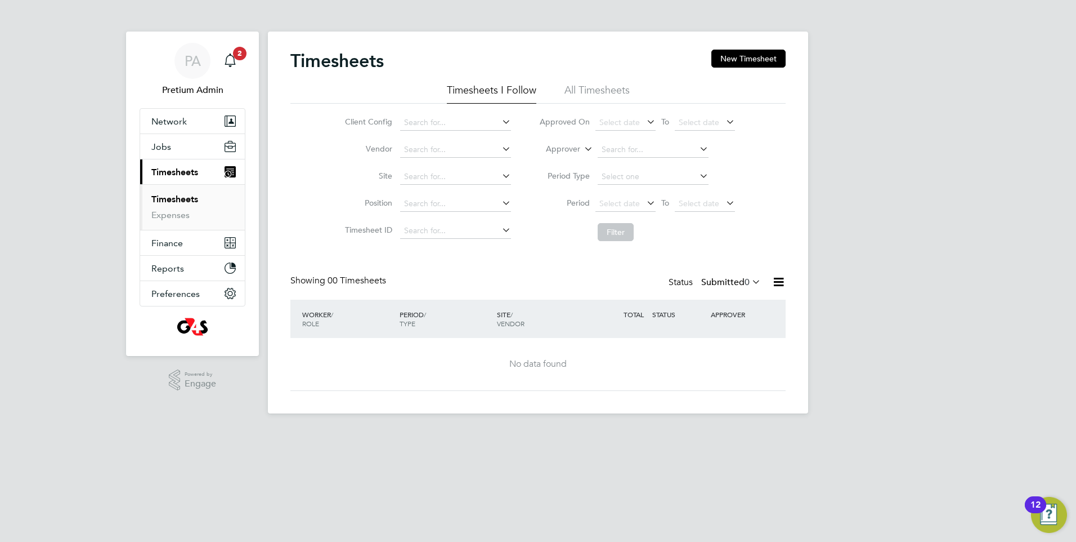
click at [593, 90] on li "All Timesheets" at bounding box center [597, 93] width 65 height 20
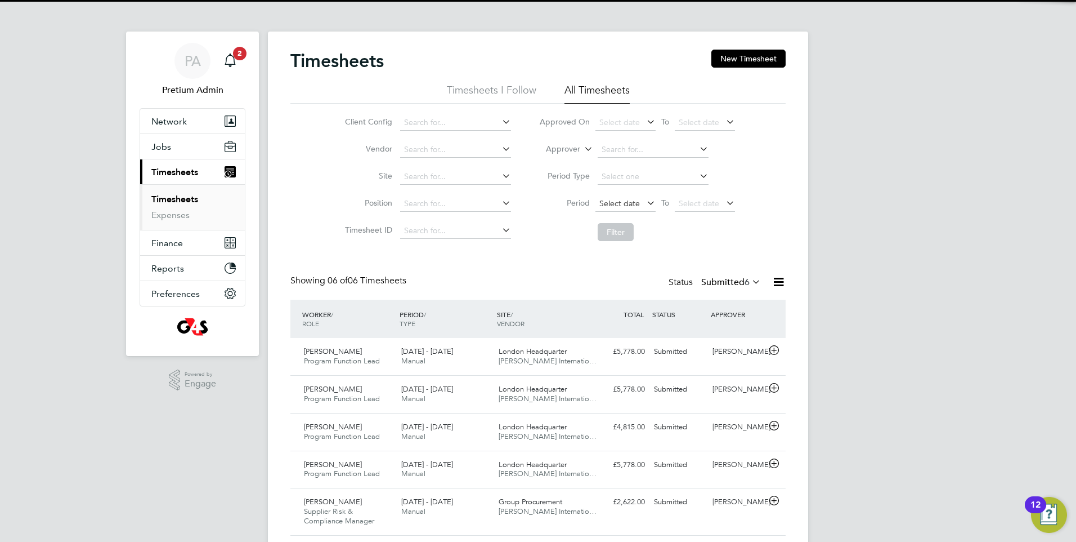
click at [625, 200] on span "Select date" at bounding box center [620, 203] width 41 height 10
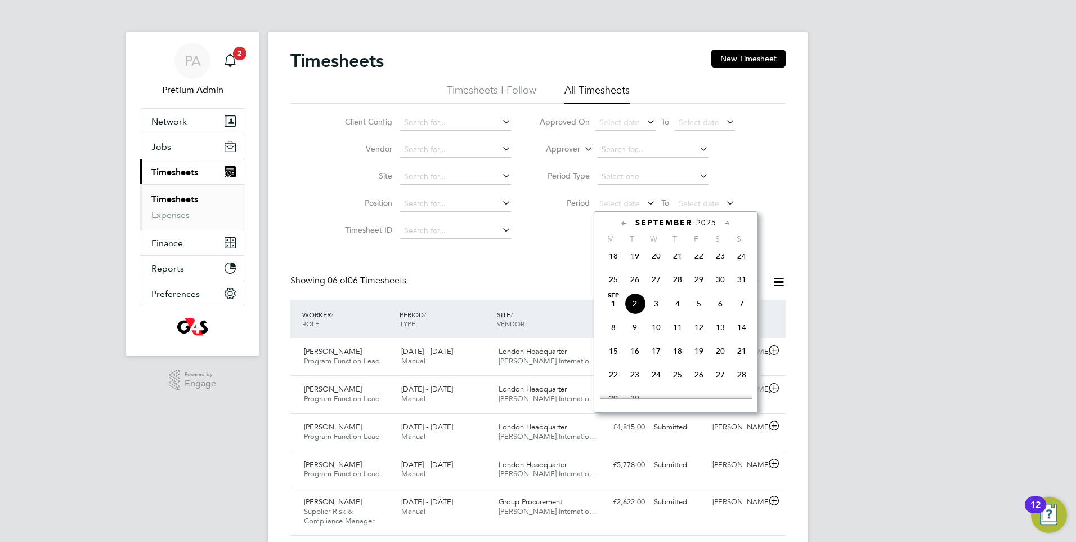
click at [567, 254] on div "Timesheets New Timesheet Timesheets I Follow All Timesheets Client Config Vendo…" at bounding box center [537, 316] width 495 height 533
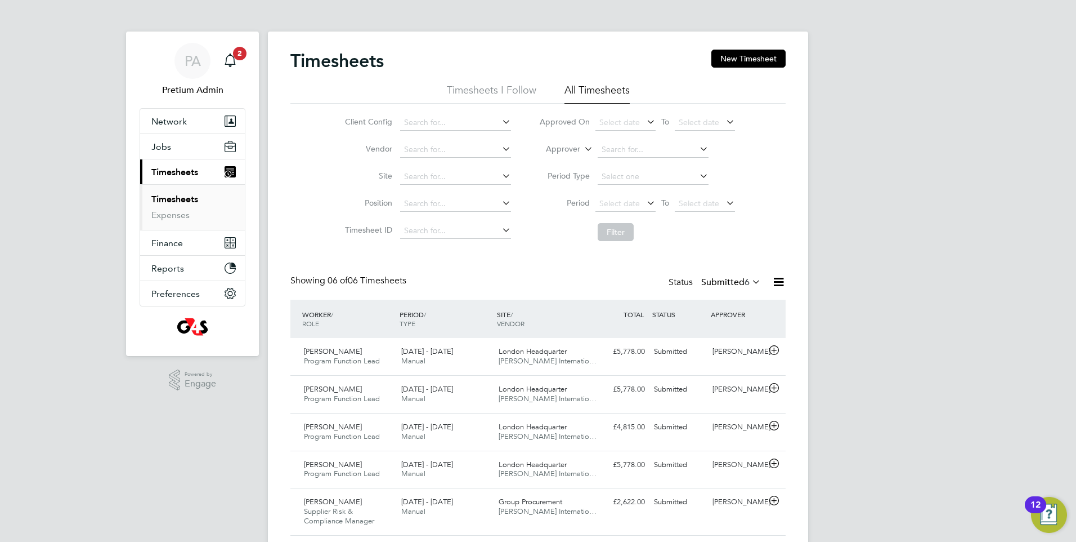
click at [582, 146] on icon at bounding box center [582, 146] width 0 height 10
click at [554, 161] on li "Worker" at bounding box center [553, 162] width 56 height 15
drag, startPoint x: 612, startPoint y: 140, endPoint x: 614, endPoint y: 149, distance: 9.1
click at [614, 144] on li "Worker" at bounding box center [637, 149] width 224 height 27
click at [613, 150] on input at bounding box center [653, 150] width 111 height 16
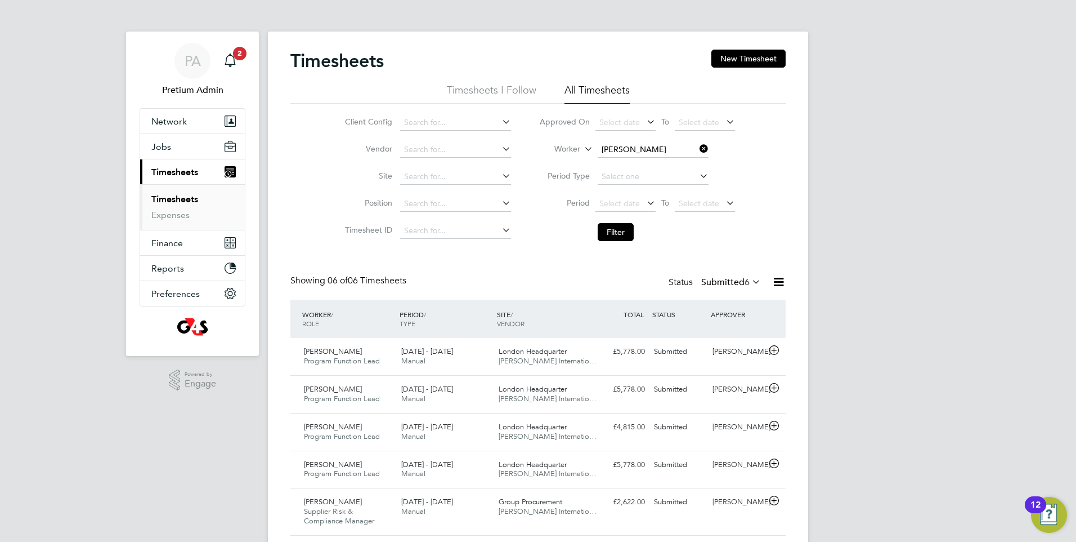
click at [661, 166] on li "Lauren Taylor" at bounding box center [653, 165] width 112 height 15
type input "Lauren Taylor"
click at [608, 226] on button "Filter" at bounding box center [616, 232] width 36 height 18
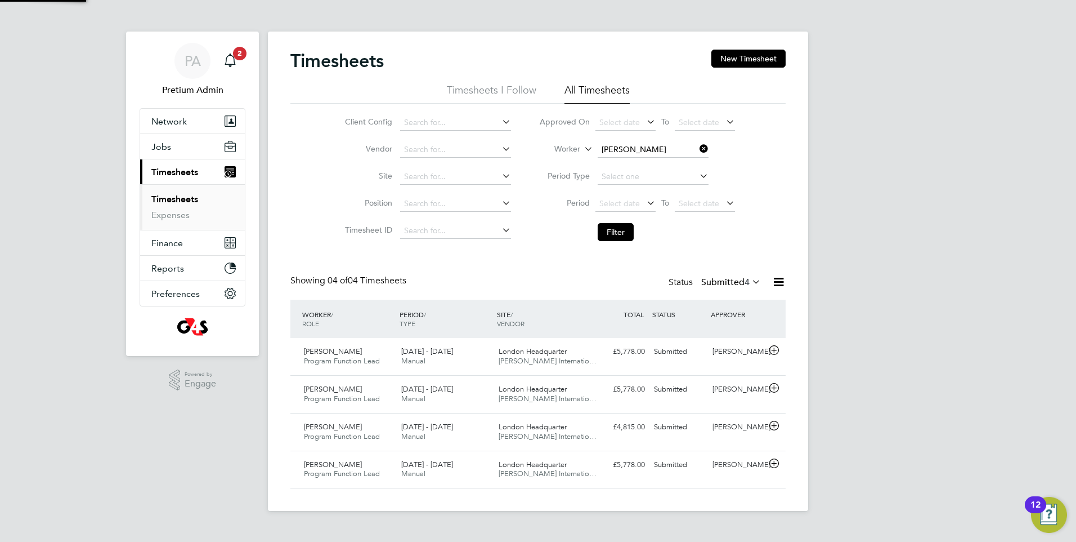
scroll to position [29, 98]
click at [732, 282] on label "Submitted 4" at bounding box center [731, 281] width 60 height 11
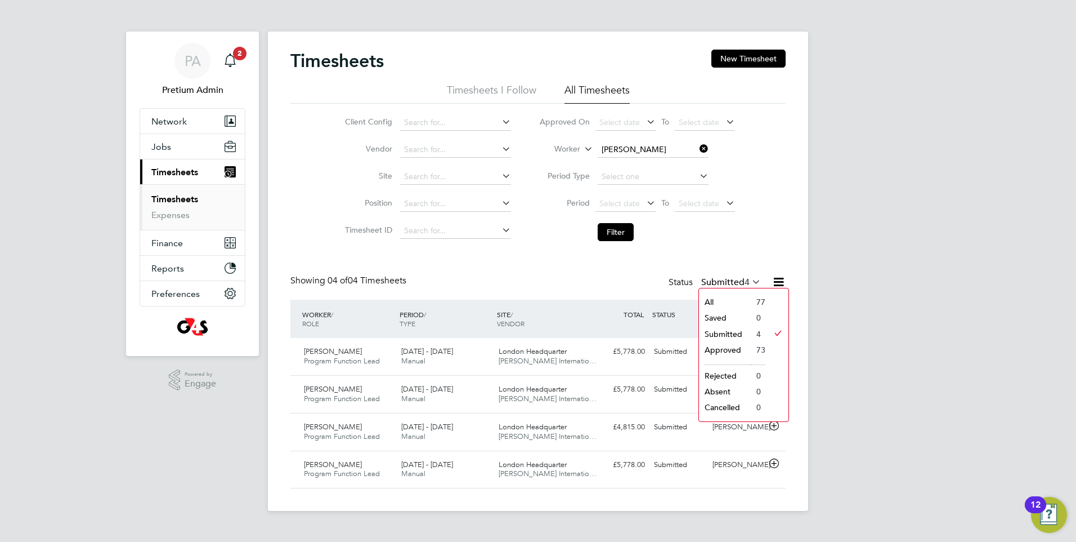
click at [712, 216] on li "Period Select date To Select date" at bounding box center [637, 203] width 224 height 27
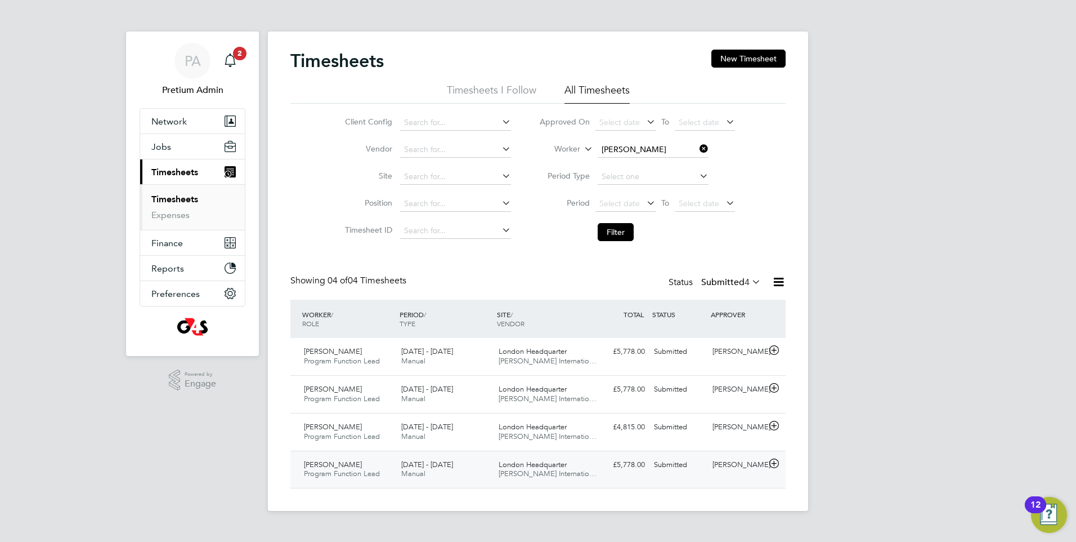
click at [594, 461] on div "£5,778.00 Submitted" at bounding box center [620, 464] width 59 height 19
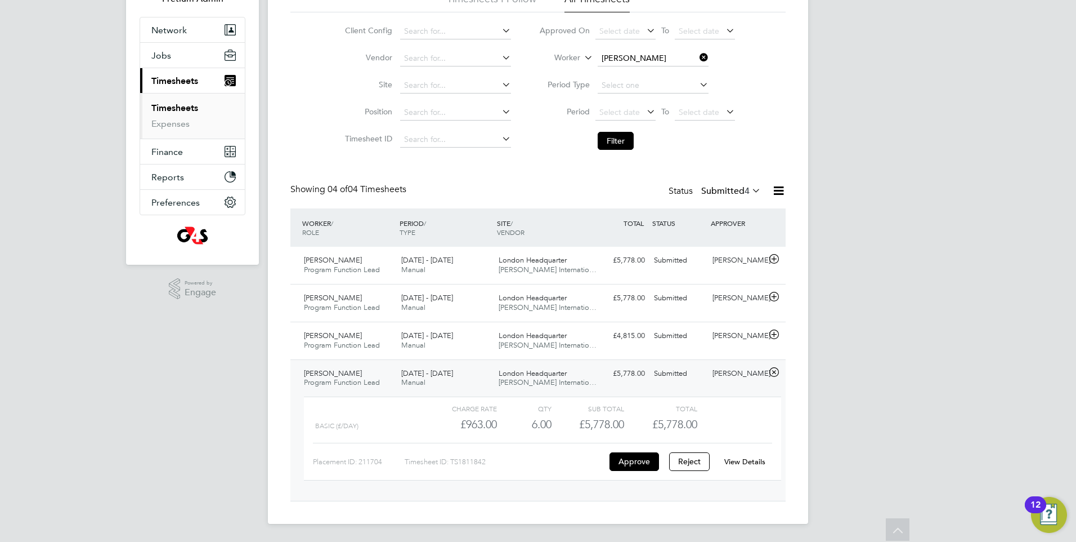
click at [740, 462] on link "View Details" at bounding box center [744, 462] width 41 height 10
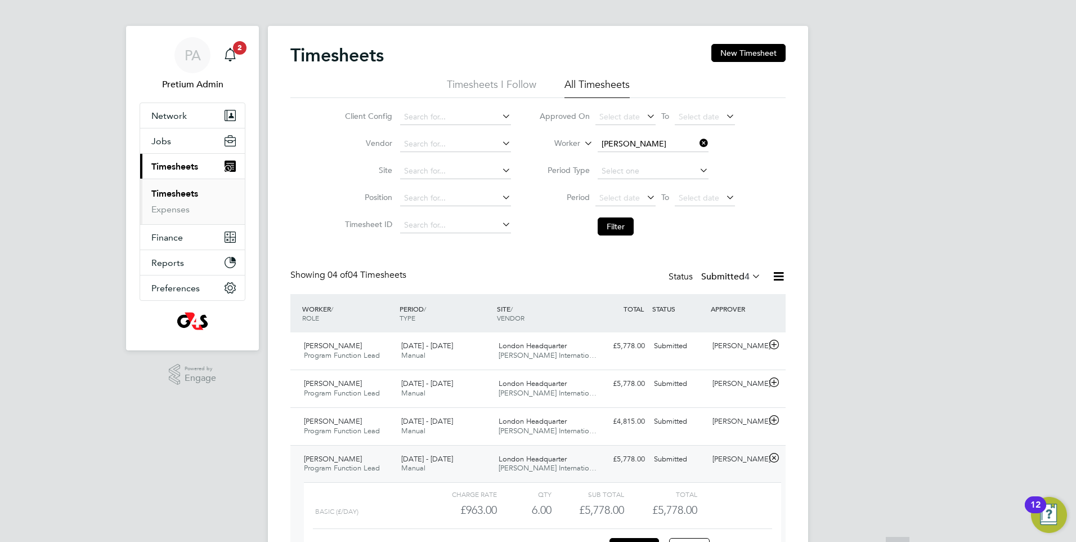
scroll to position [0, 0]
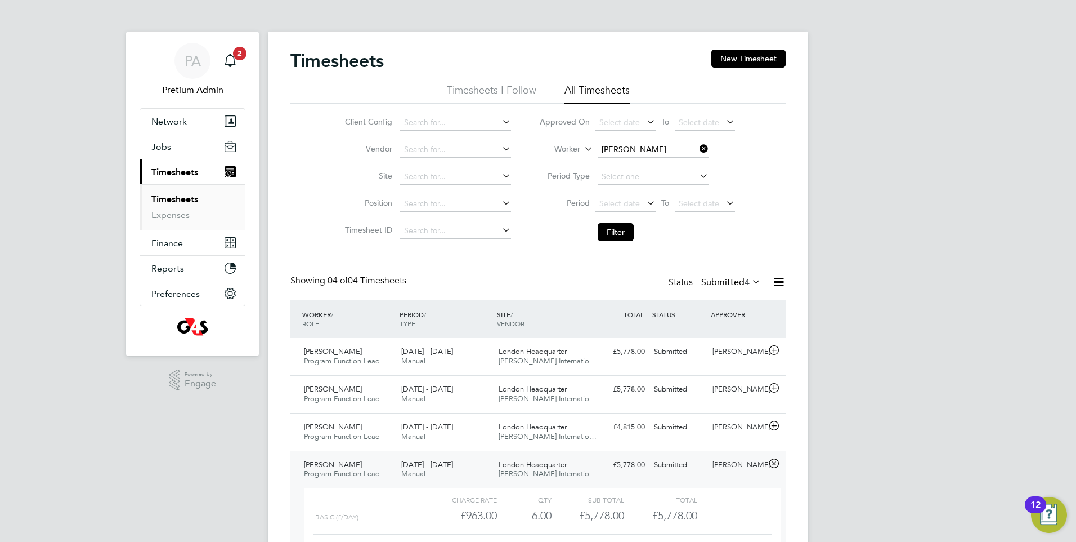
click at [183, 171] on span "Timesheets" at bounding box center [174, 172] width 47 height 11
click at [588, 355] on div "London Headquarter Michael Page Internatio…" at bounding box center [542, 356] width 97 height 28
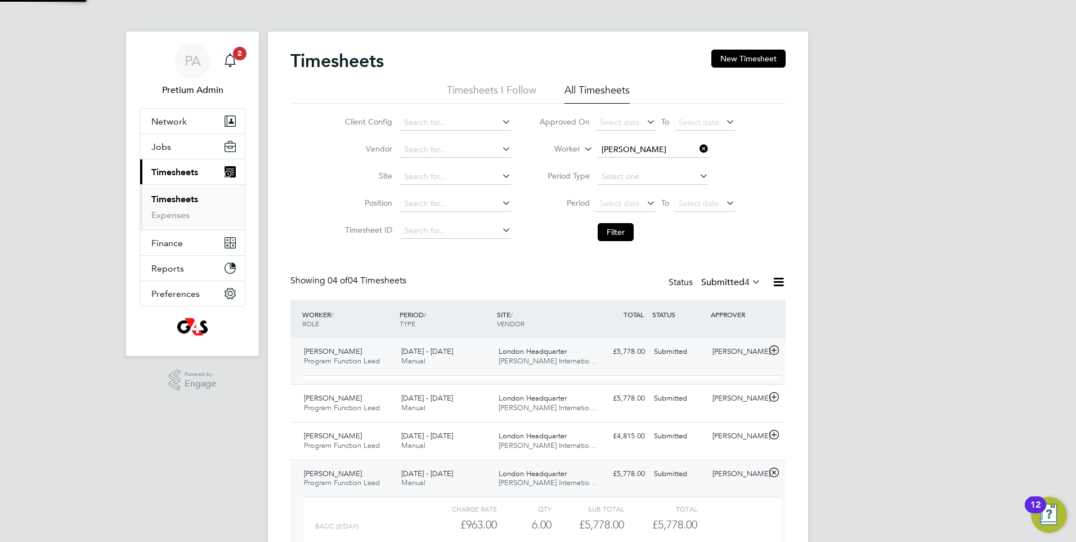
scroll to position [19, 110]
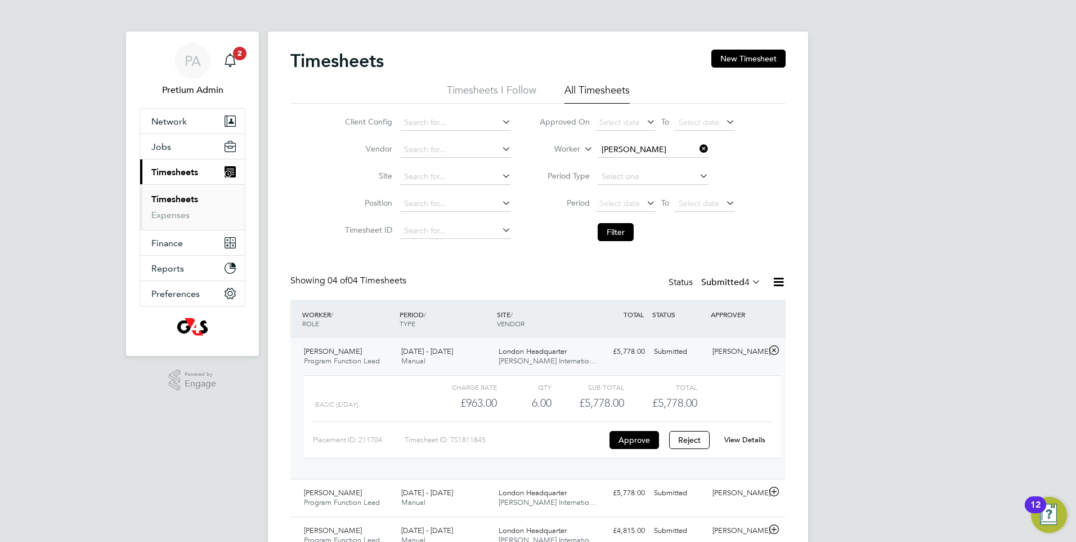
click at [754, 440] on link "View Details" at bounding box center [744, 440] width 41 height 10
click at [163, 123] on span "Network" at bounding box center [168, 121] width 35 height 11
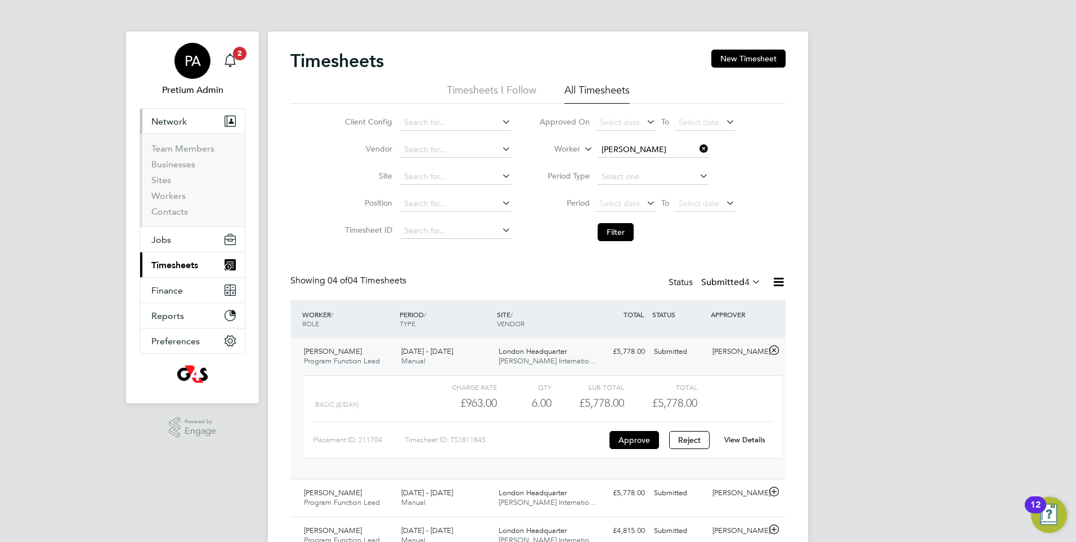
click at [194, 74] on div "PA" at bounding box center [193, 61] width 36 height 36
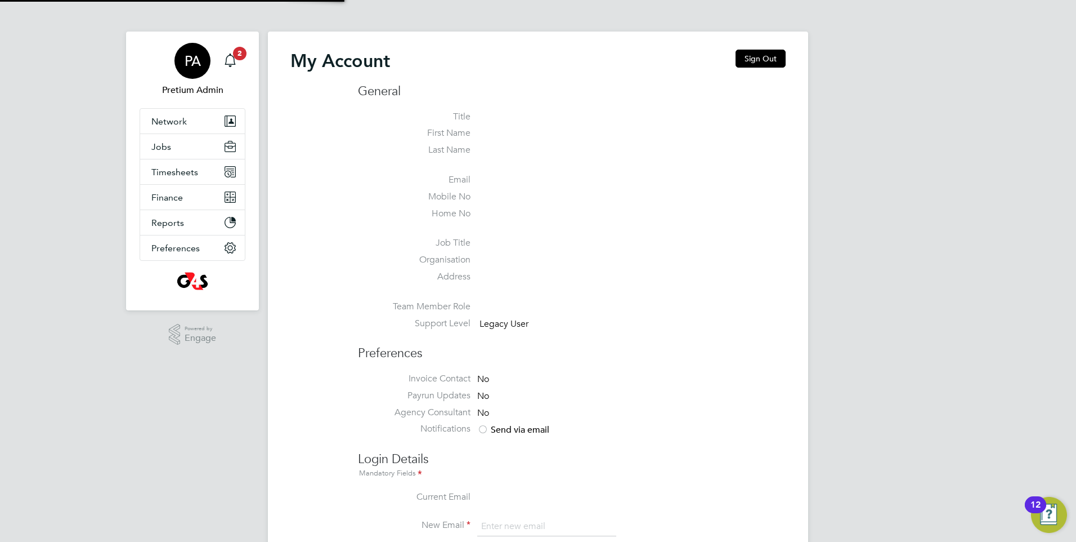
type input "G4SMTL@pretiumresourcing.co.uk"
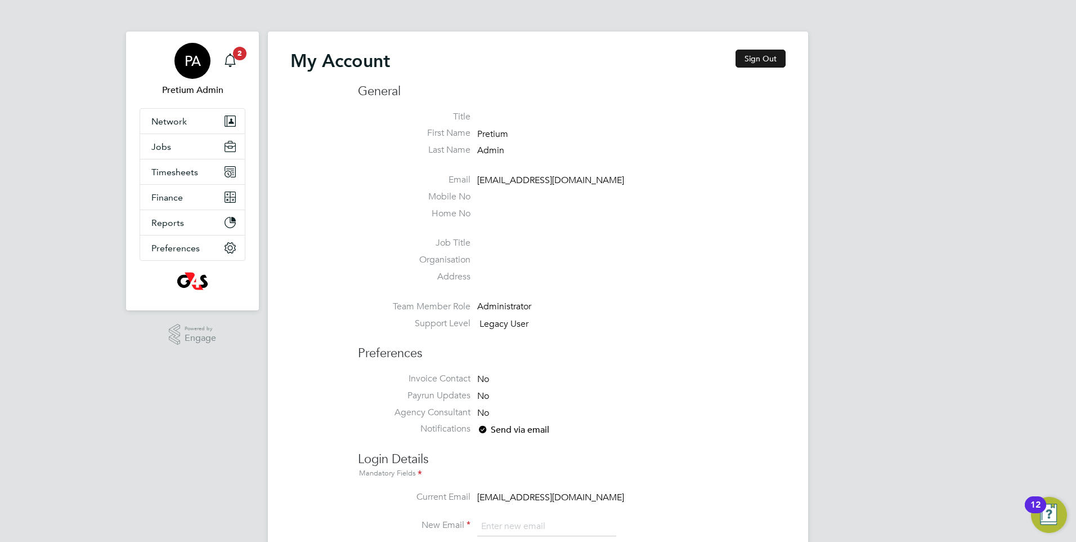
click at [763, 58] on button "Sign Out" at bounding box center [761, 59] width 50 height 18
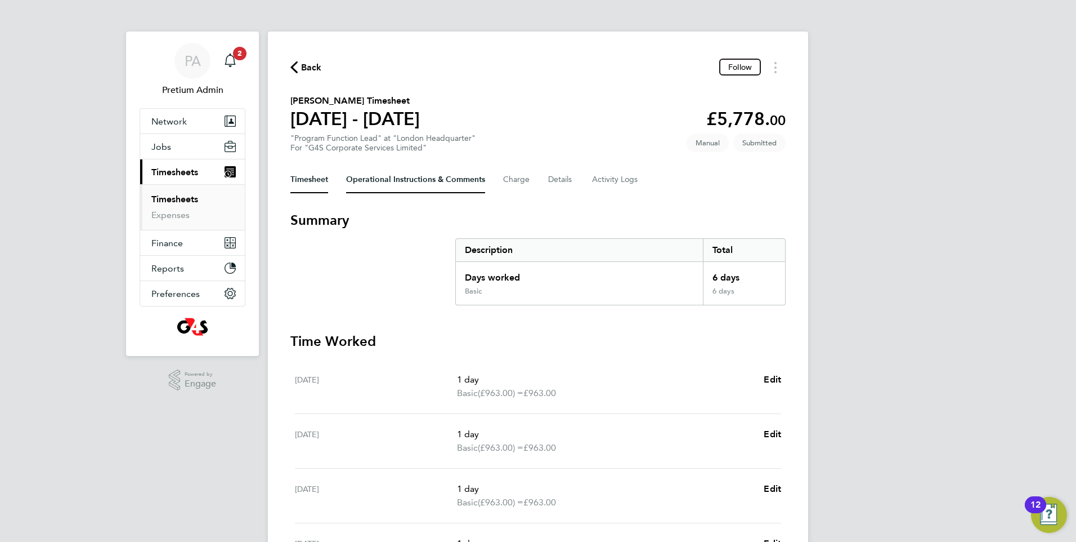
click at [398, 180] on Comments-tab "Operational Instructions & Comments" at bounding box center [415, 179] width 139 height 27
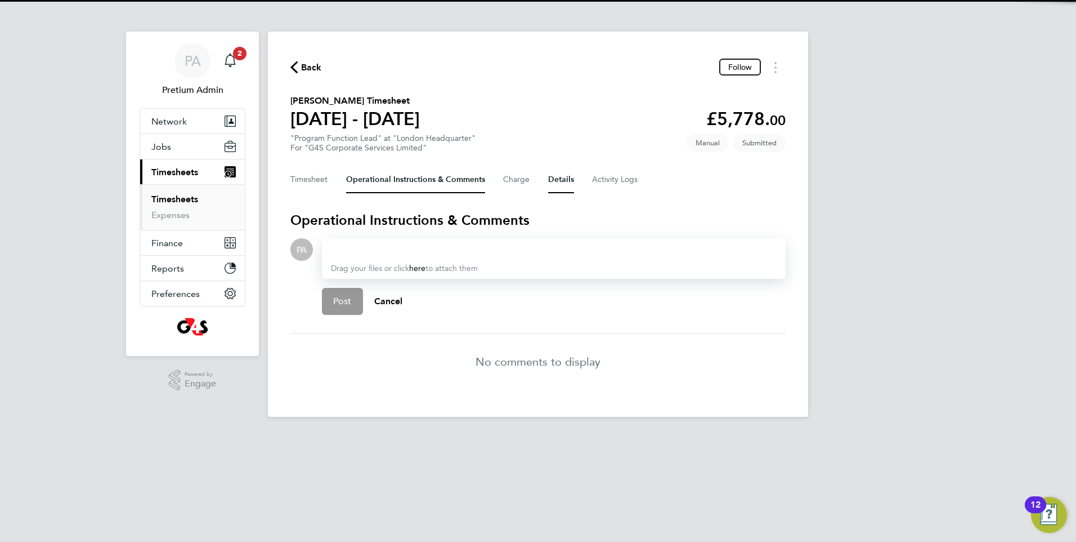
click at [568, 178] on button "Details" at bounding box center [561, 179] width 26 height 27
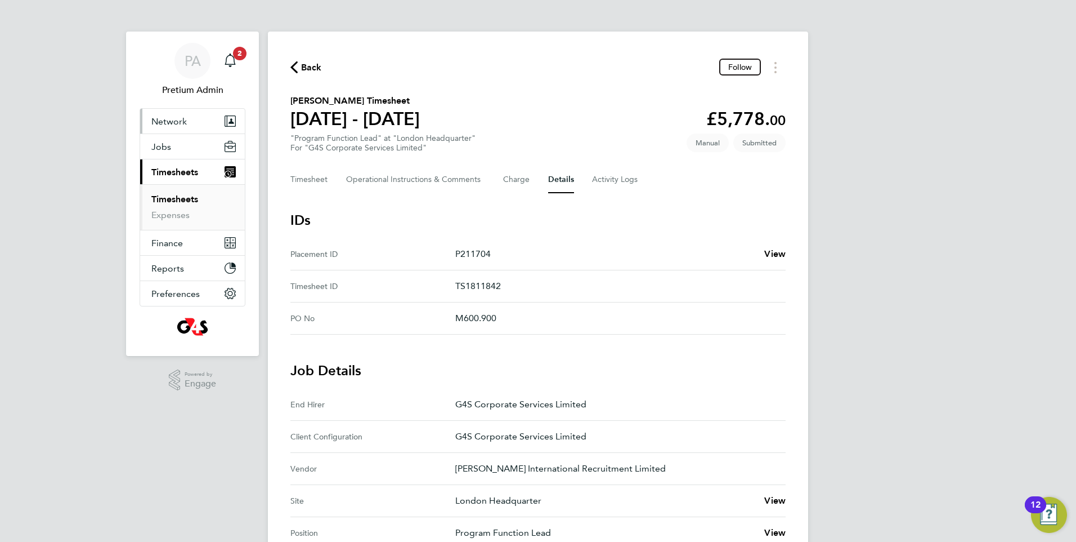
click at [174, 114] on button "Network" at bounding box center [192, 121] width 105 height 25
click at [177, 128] on button "Network" at bounding box center [192, 121] width 105 height 25
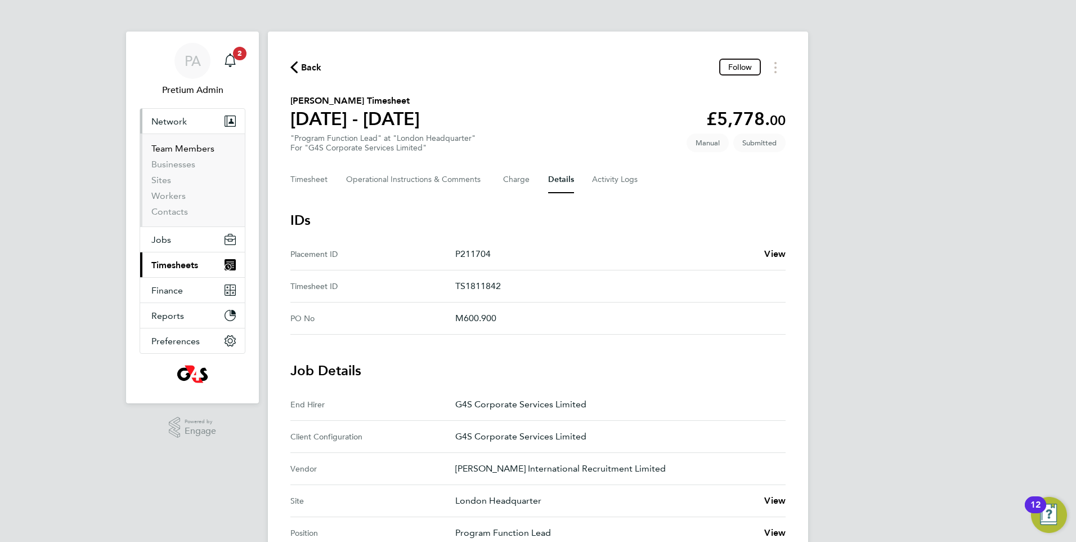
drag, startPoint x: 176, startPoint y: 147, endPoint x: 201, endPoint y: 142, distance: 25.4
click at [176, 147] on link "Team Members" at bounding box center [182, 148] width 63 height 11
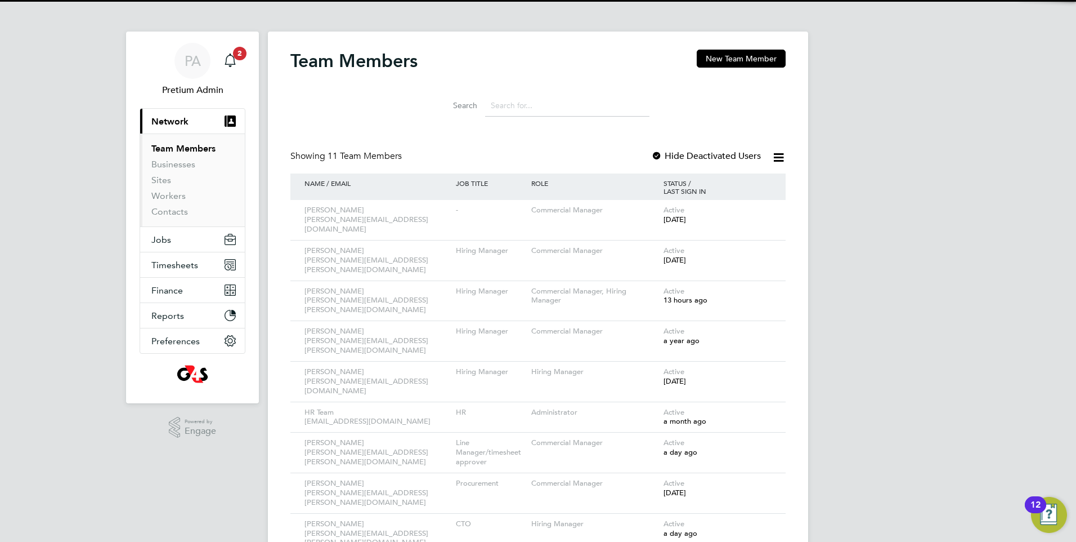
drag, startPoint x: 577, startPoint y: 112, endPoint x: 570, endPoint y: 119, distance: 10.3
click at [576, 112] on input at bounding box center [567, 106] width 164 height 22
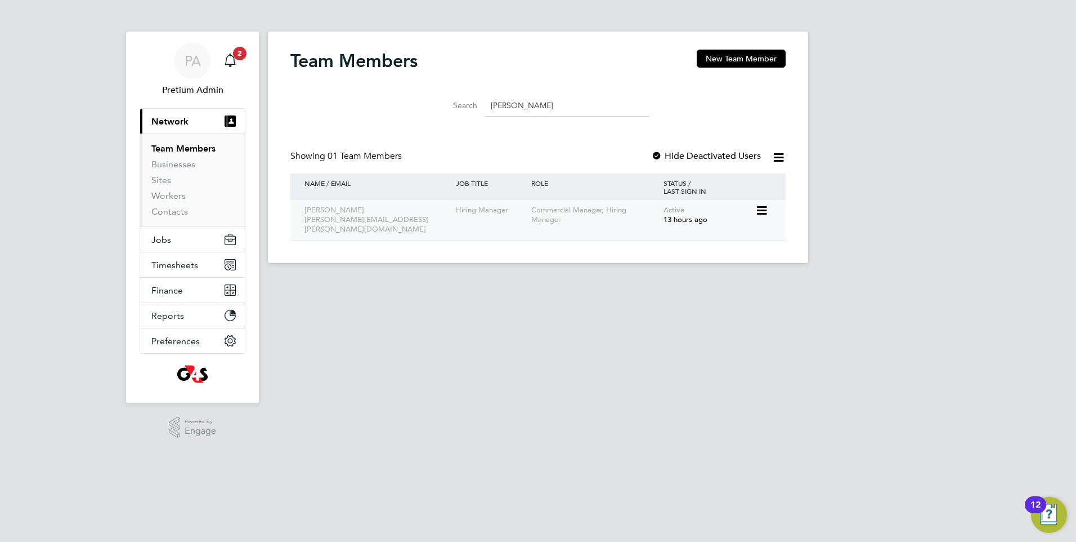
type input "tom"
click at [765, 213] on icon at bounding box center [760, 211] width 11 height 14
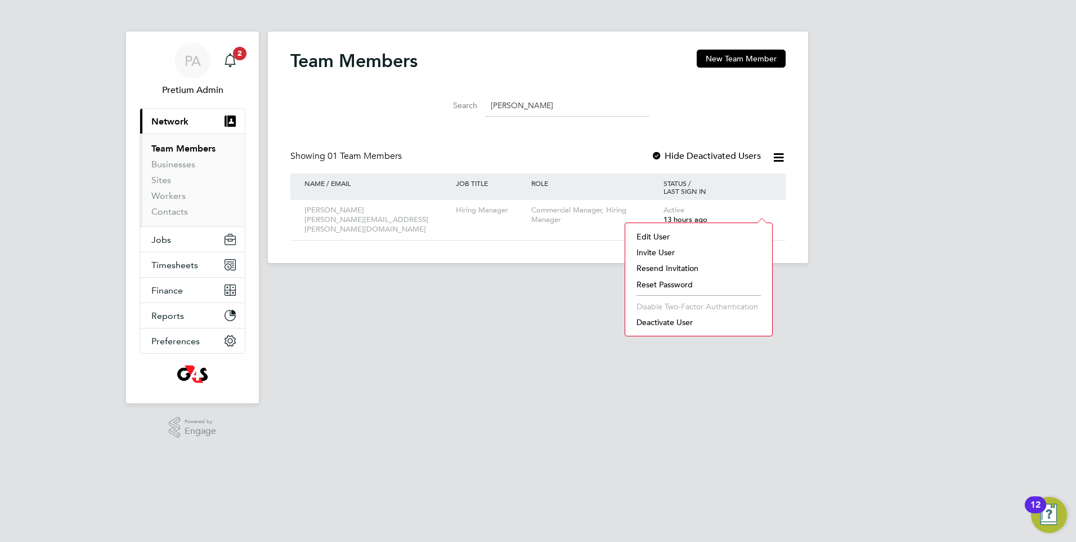
drag, startPoint x: 519, startPoint y: 288, endPoint x: 129, endPoint y: 303, distance: 389.8
click at [518, 281] on html "PA Pretium Admin Notifications 2 Applications: Current page: Network Team Membe…" at bounding box center [538, 140] width 1076 height 281
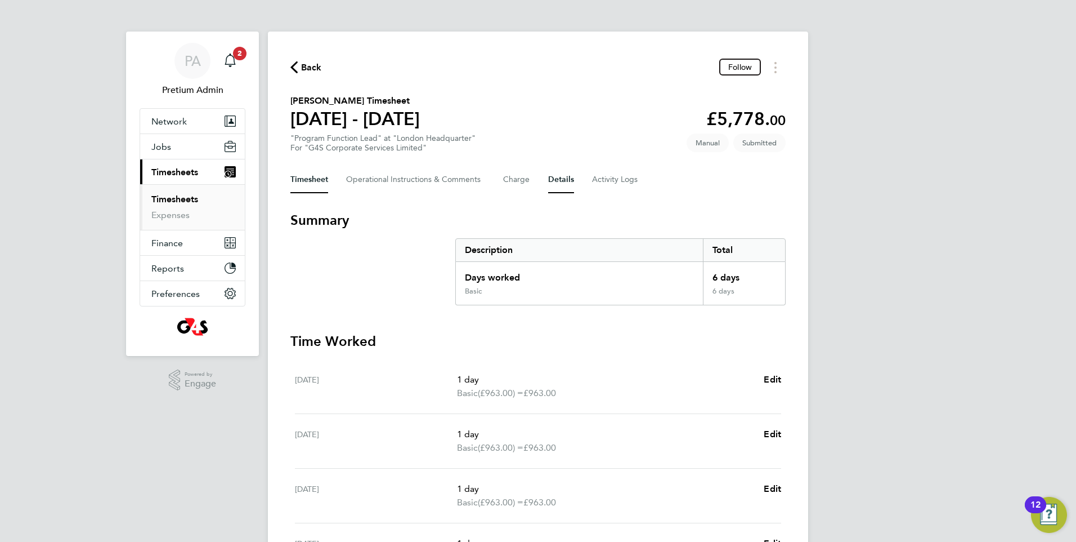
click at [561, 176] on button "Details" at bounding box center [561, 179] width 26 height 27
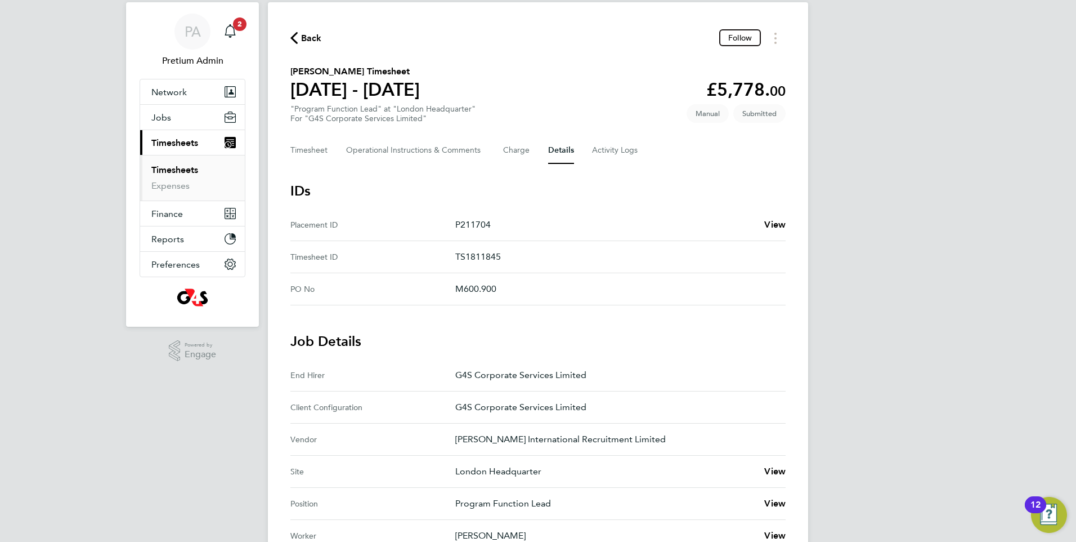
scroll to position [28, 0]
click at [776, 35] on circle "Timesheets Menu" at bounding box center [776, 35] width 2 height 2
click at [620, 59] on div "Back Follow [PERSON_NAME] as absent Download timesheet [PERSON_NAME] Timesheet …" at bounding box center [538, 404] width 540 height 801
click at [612, 156] on Logs-tab "Activity Logs" at bounding box center [615, 151] width 47 height 27
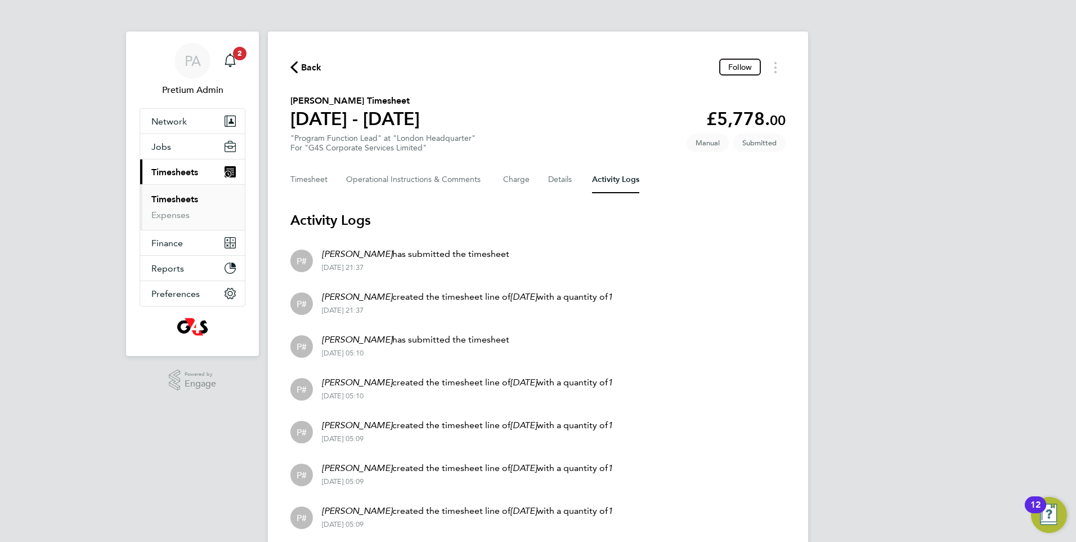
click at [542, 185] on div "Timesheet Operational Instructions & Comments Charge Details Activity Logs" at bounding box center [537, 179] width 495 height 27
click at [552, 180] on button "Details" at bounding box center [561, 179] width 26 height 27
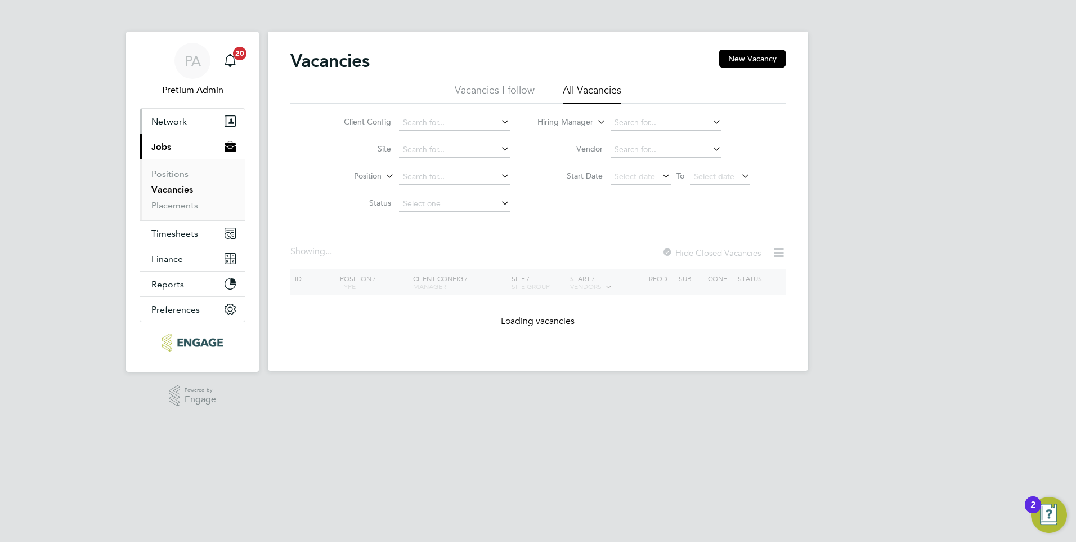
click at [194, 123] on button "Network" at bounding box center [192, 121] width 105 height 25
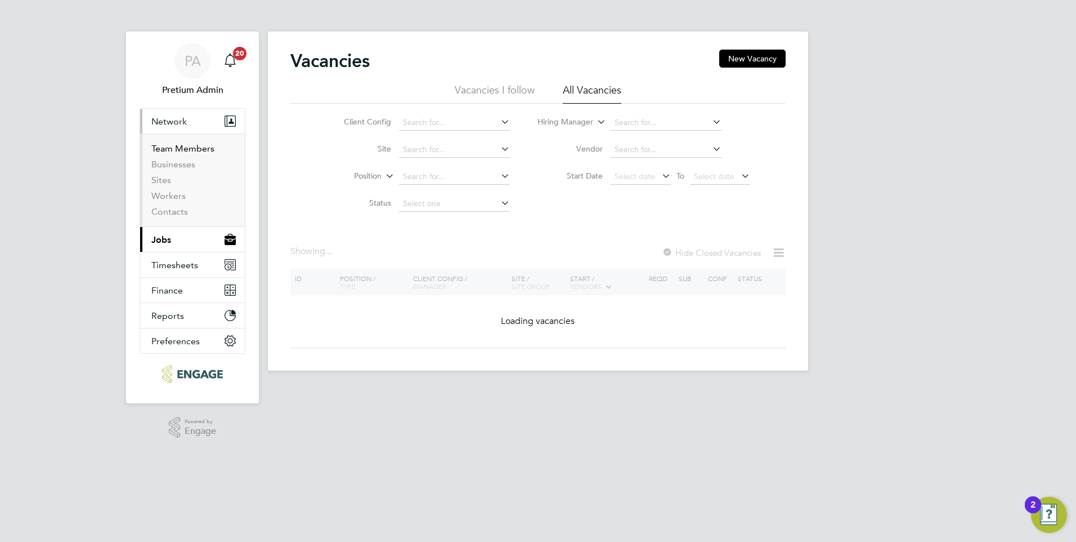
drag, startPoint x: 173, startPoint y: 146, endPoint x: 182, endPoint y: 143, distance: 9.4
click at [172, 146] on link "Team Members" at bounding box center [182, 148] width 63 height 11
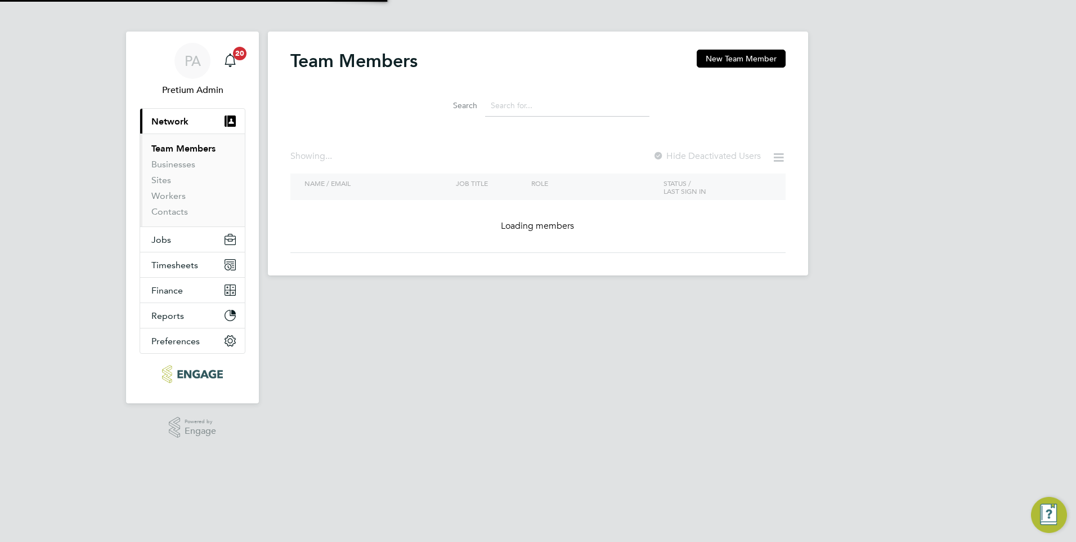
click at [558, 102] on input at bounding box center [567, 106] width 164 height 22
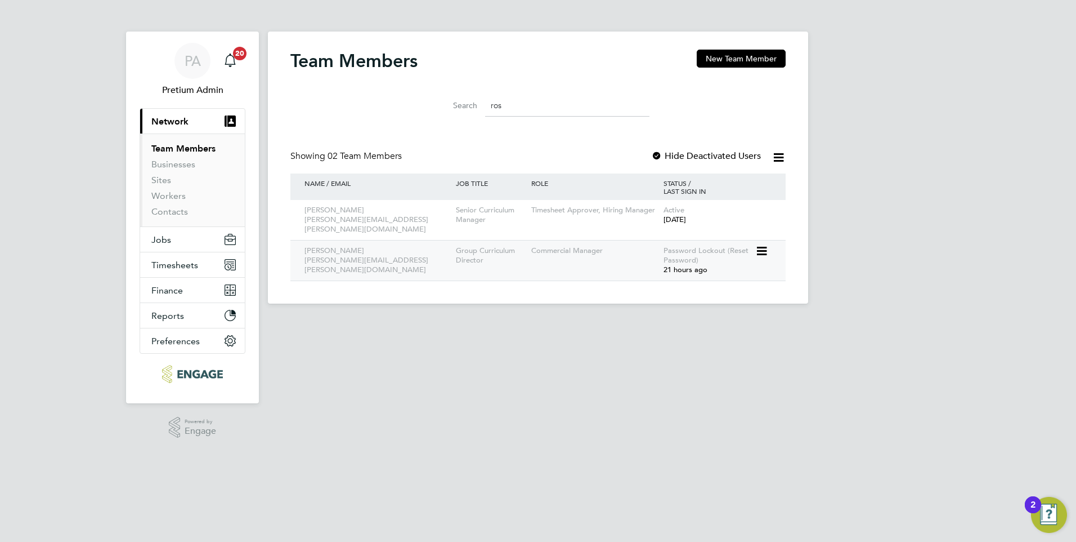
type input "ros"
click at [761, 244] on icon at bounding box center [760, 251] width 11 height 14
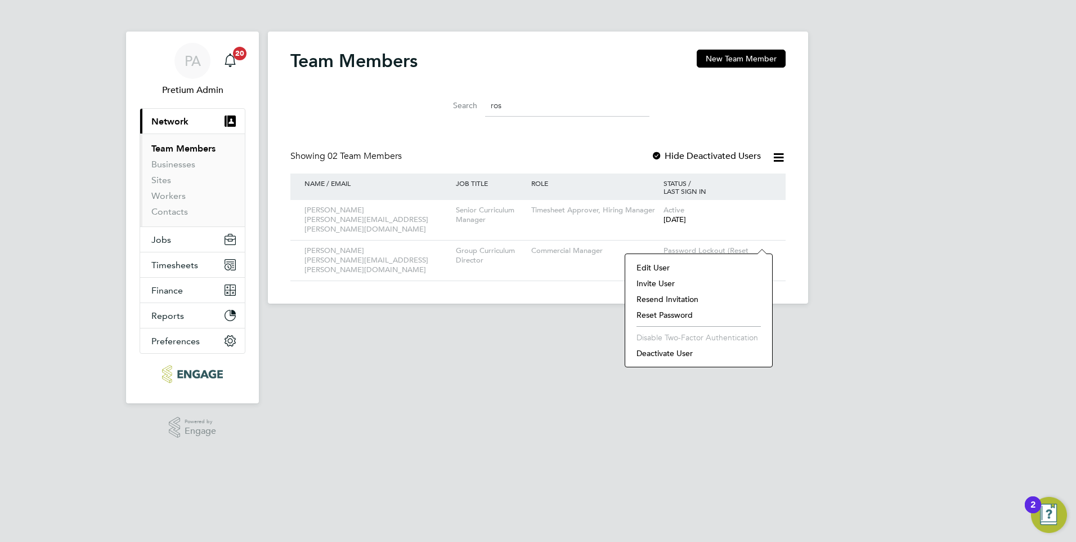
click at [661, 315] on li "Reset Password" at bounding box center [699, 315] width 136 height 16
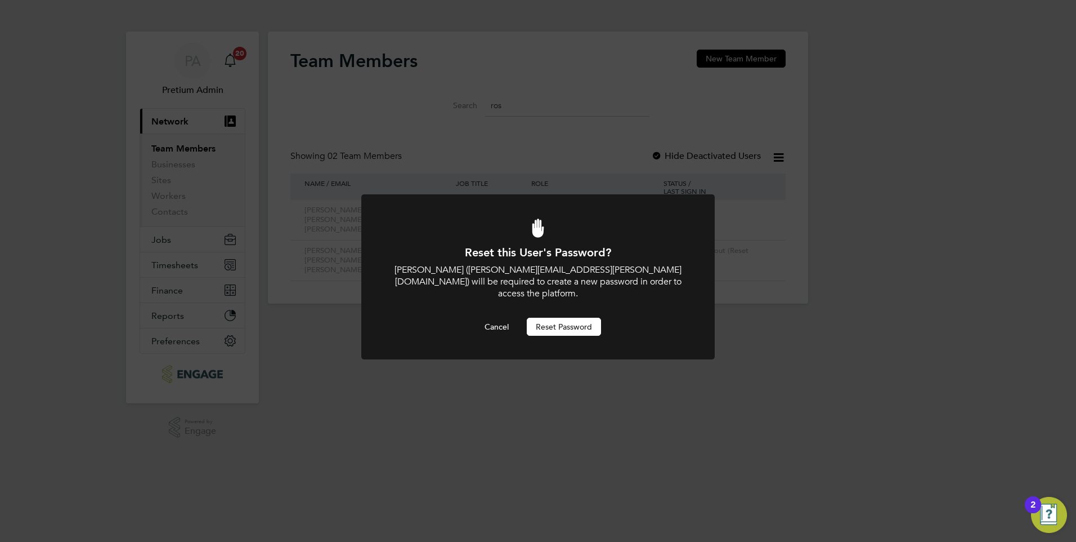
click at [582, 317] on button "Reset Password" at bounding box center [564, 326] width 74 height 18
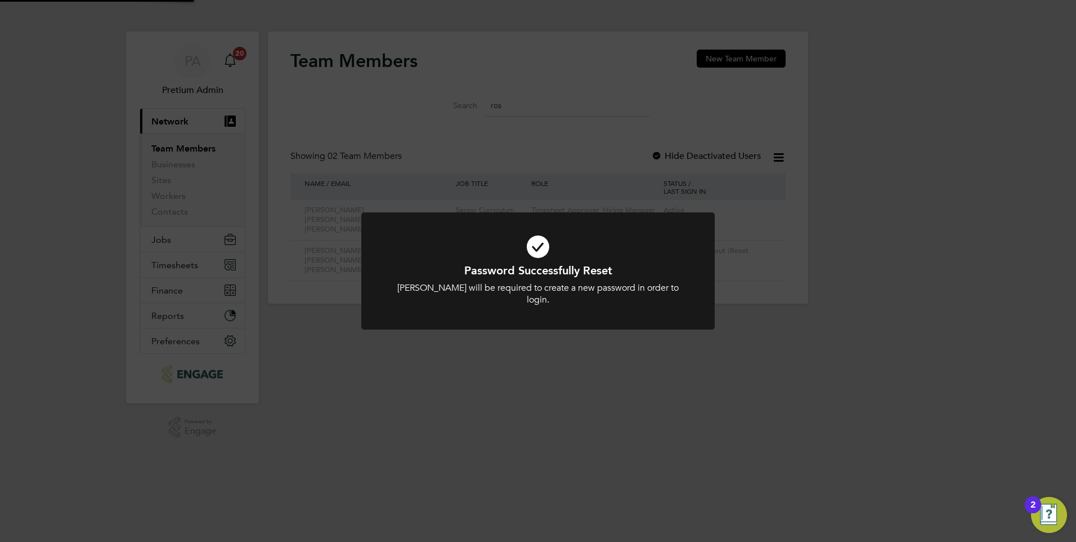
click at [543, 362] on div "Password Successfully Reset Roslyn O'Garro will be required to create a new pas…" at bounding box center [538, 271] width 1076 height 542
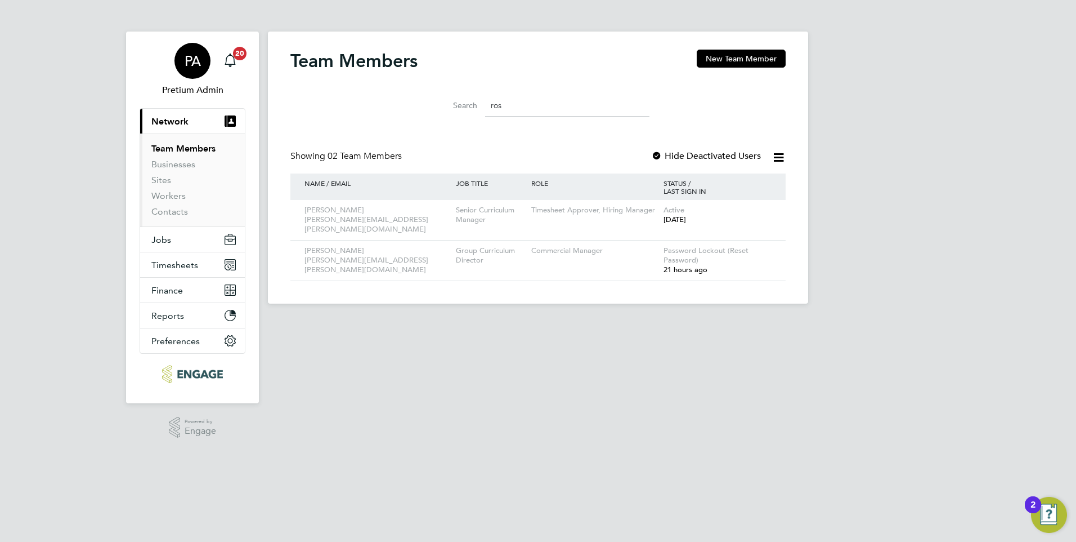
click at [203, 65] on div "PA" at bounding box center [193, 61] width 36 height 36
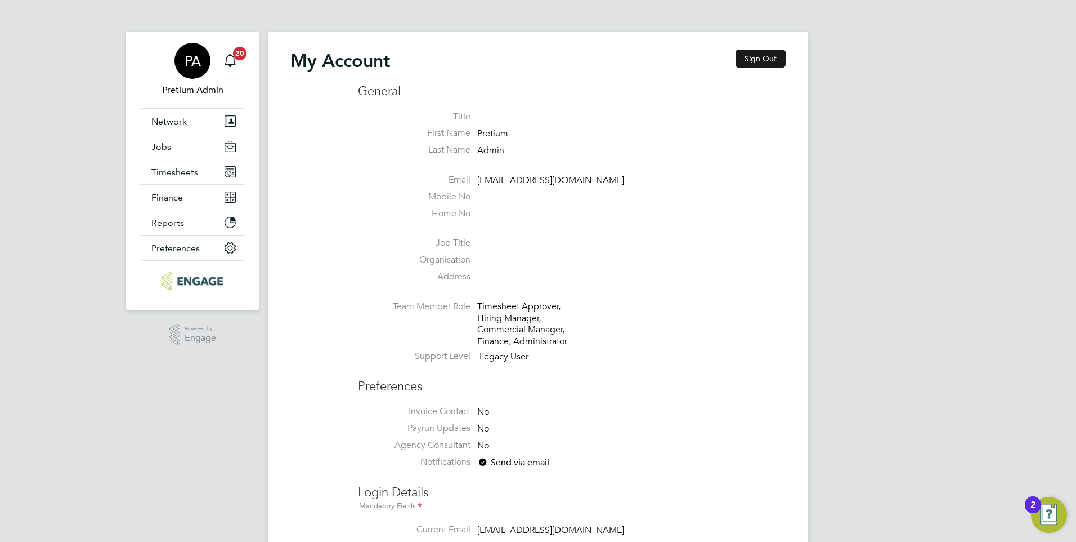
click at [764, 61] on button "Sign Out" at bounding box center [761, 59] width 50 height 18
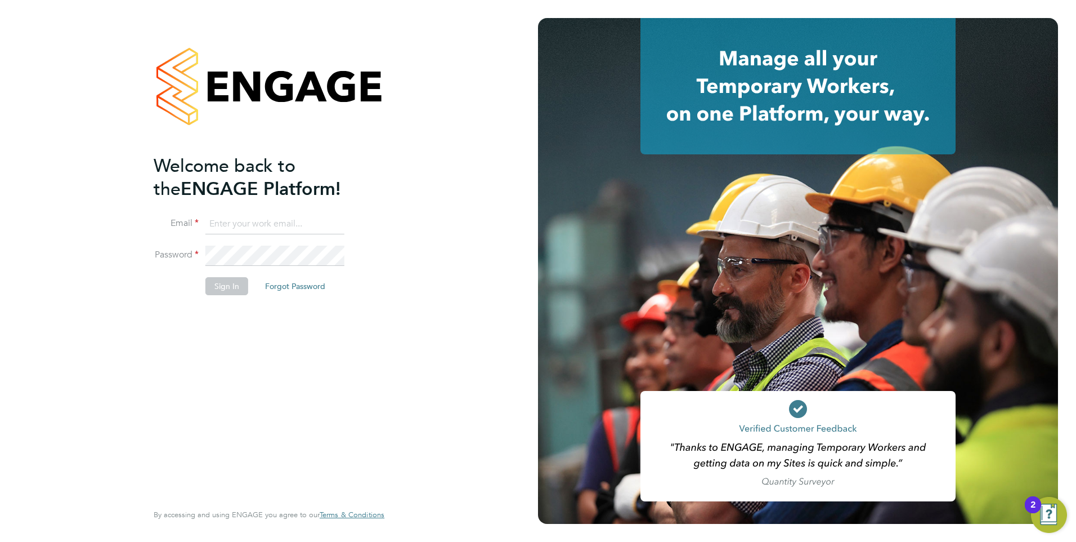
type input "[DOMAIN_NAME][EMAIL_ADDRESS][DOMAIN_NAME]"
click at [223, 292] on button "Sign In" at bounding box center [226, 286] width 43 height 18
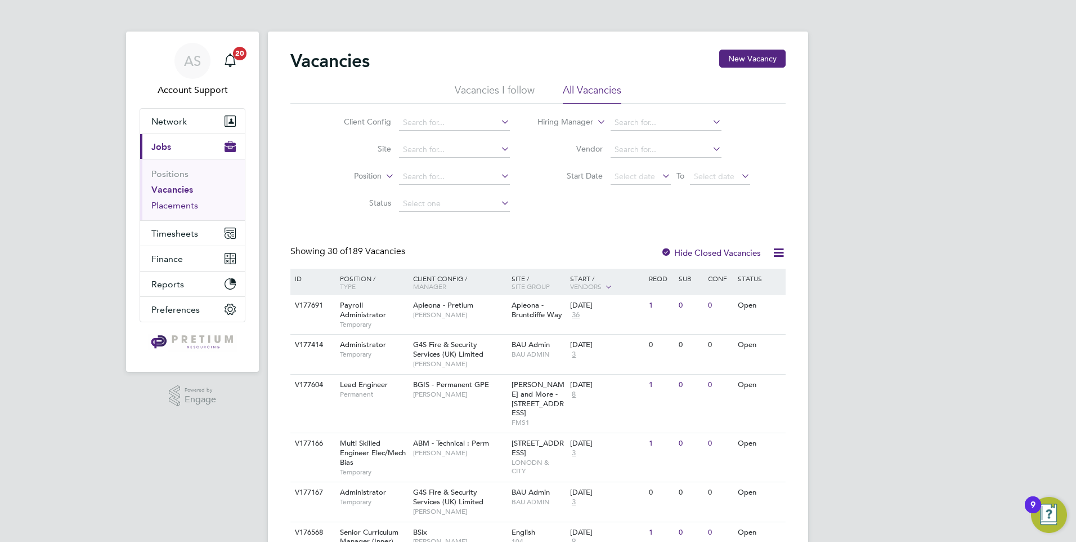
click at [177, 209] on link "Placements" at bounding box center [174, 205] width 47 height 11
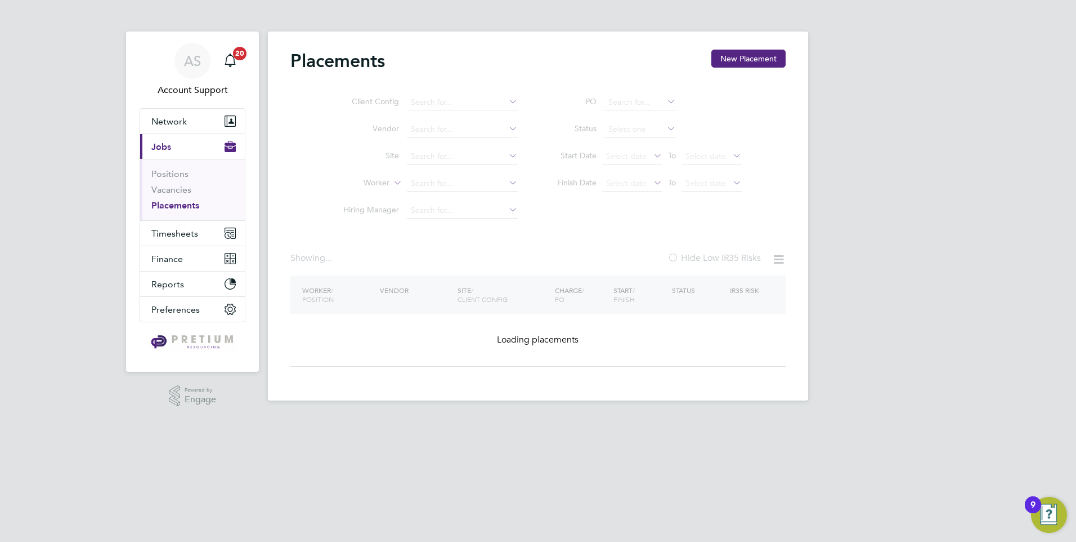
click at [456, 105] on ul "Client Config Vendor Site Worker Hiring Manager" at bounding box center [426, 156] width 212 height 135
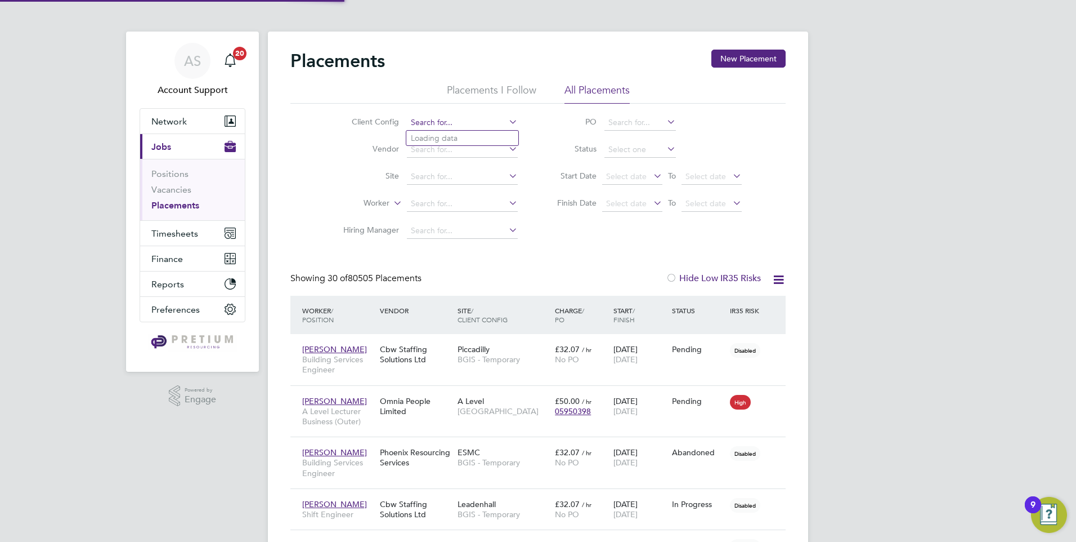
click at [450, 122] on input at bounding box center [462, 123] width 111 height 16
click at [183, 190] on link "Vacancies" at bounding box center [171, 189] width 40 height 11
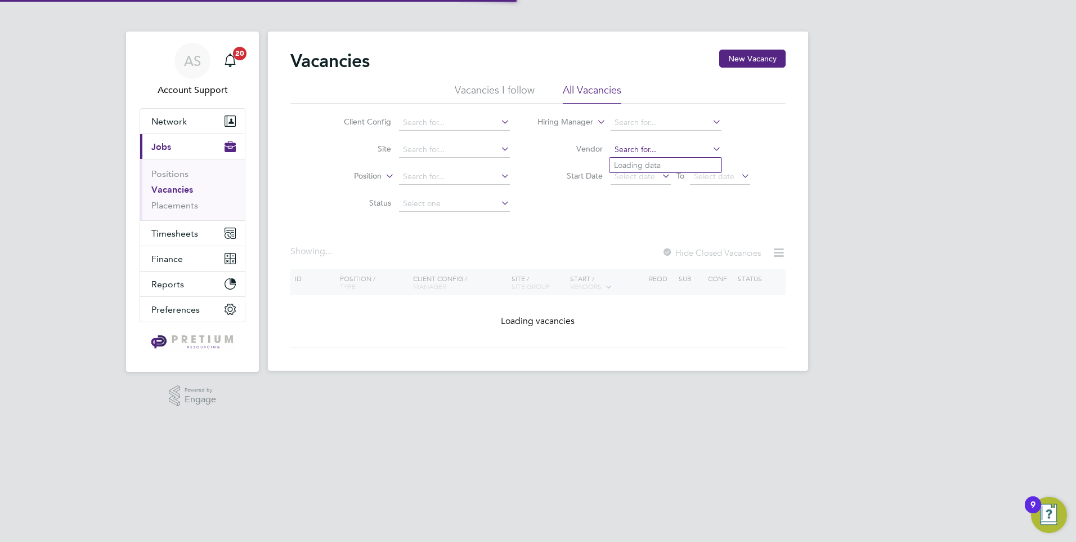
click at [653, 154] on input at bounding box center [666, 150] width 111 height 16
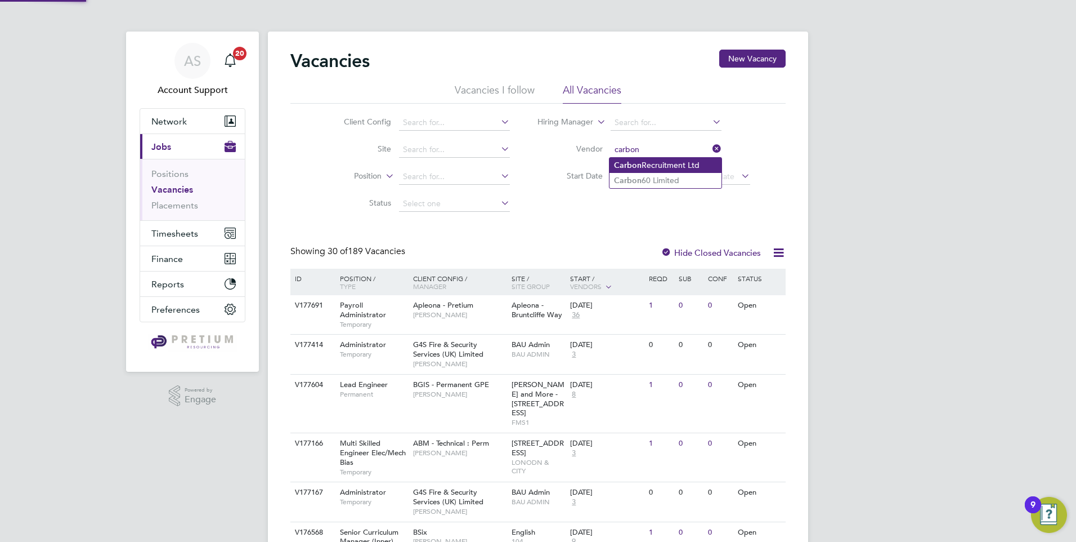
click at [649, 163] on li "Carbon Recruitment Ltd" at bounding box center [666, 165] width 112 height 15
type input "Carbon Recruitment Ltd"
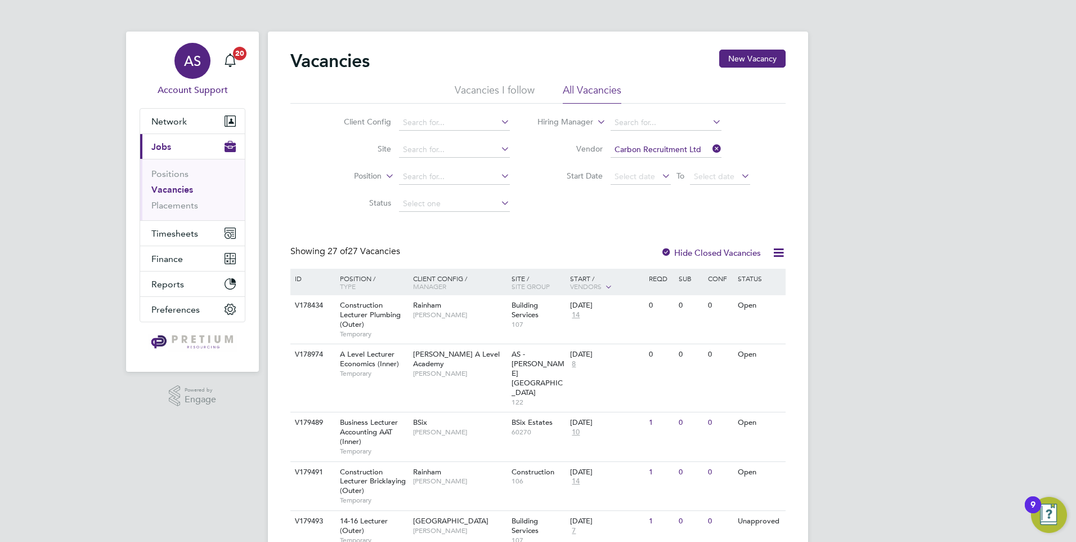
click at [175, 56] on div "AS" at bounding box center [193, 61] width 36 height 36
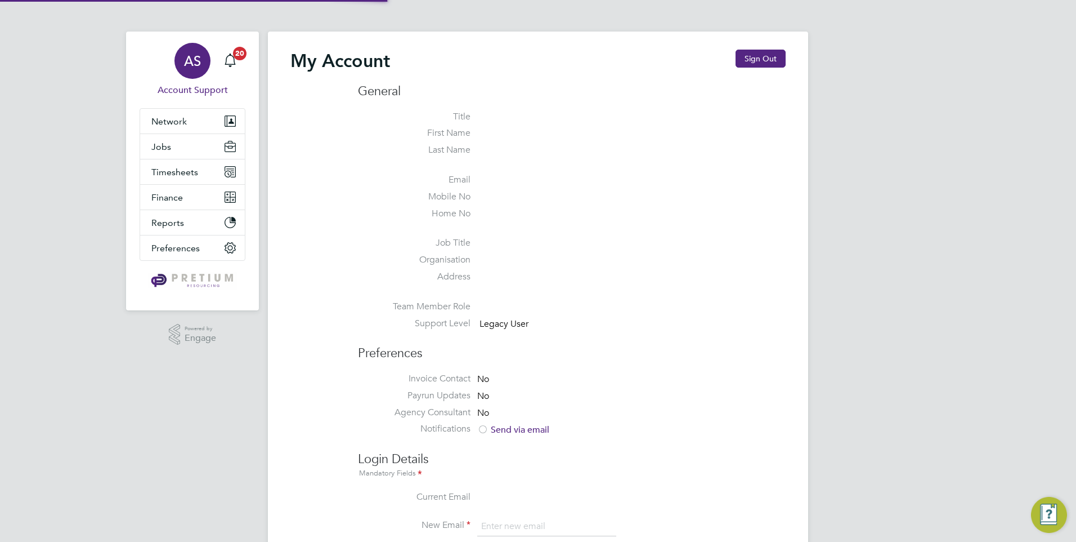
type input "[EMAIL_ADDRESS][DOMAIN_NAME]"
